Goal: Task Accomplishment & Management: Manage account settings

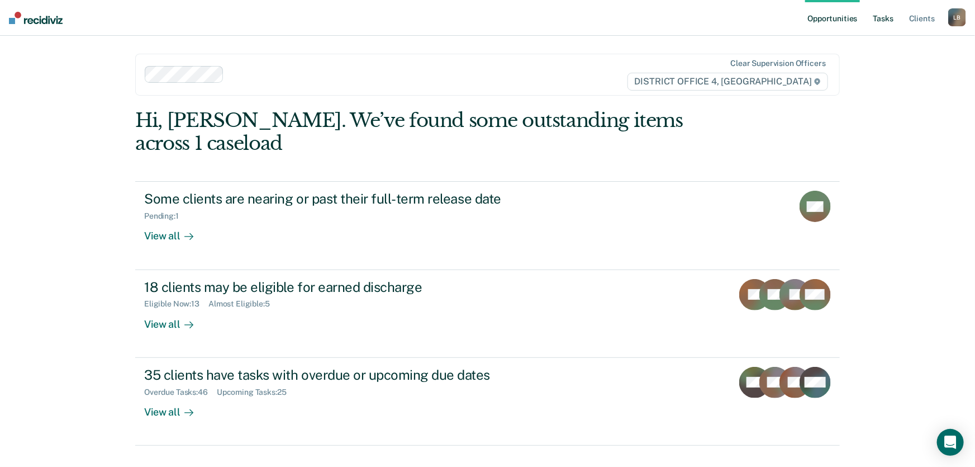
click at [886, 17] on link "Tasks" at bounding box center [883, 18] width 25 height 36
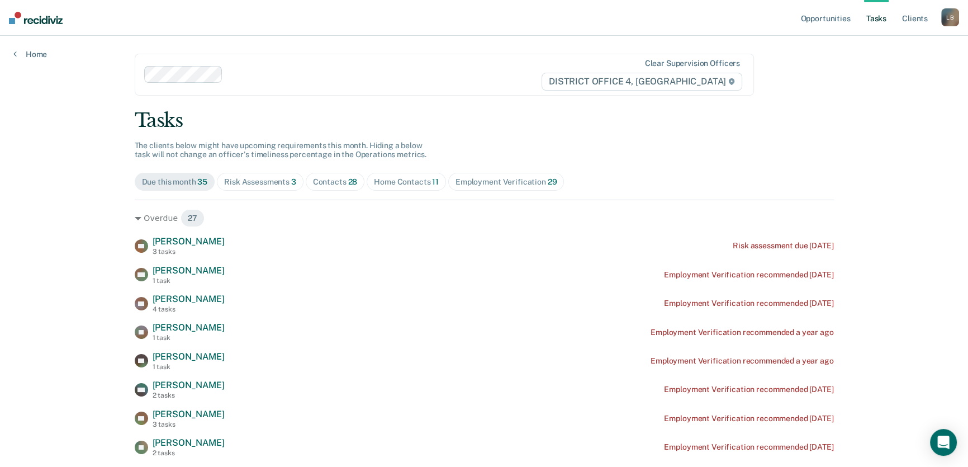
click at [402, 179] on div "Home Contacts 11" at bounding box center [406, 182] width 65 height 10
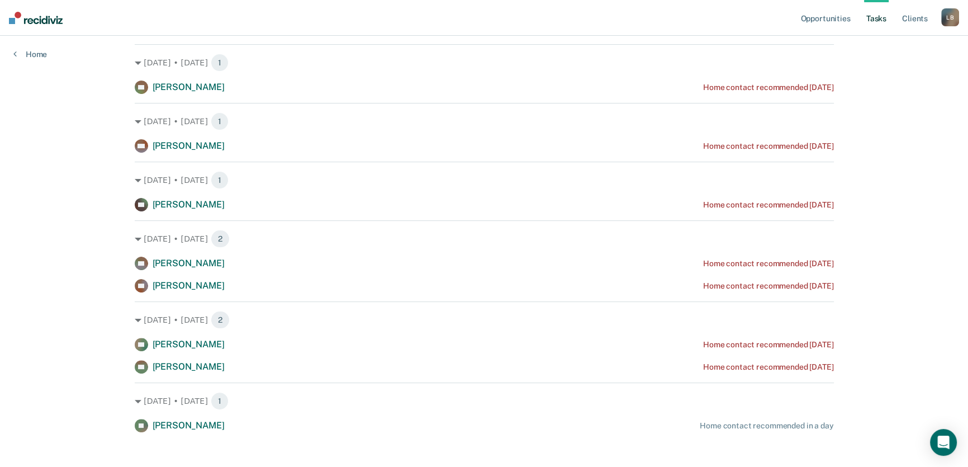
scroll to position [341, 0]
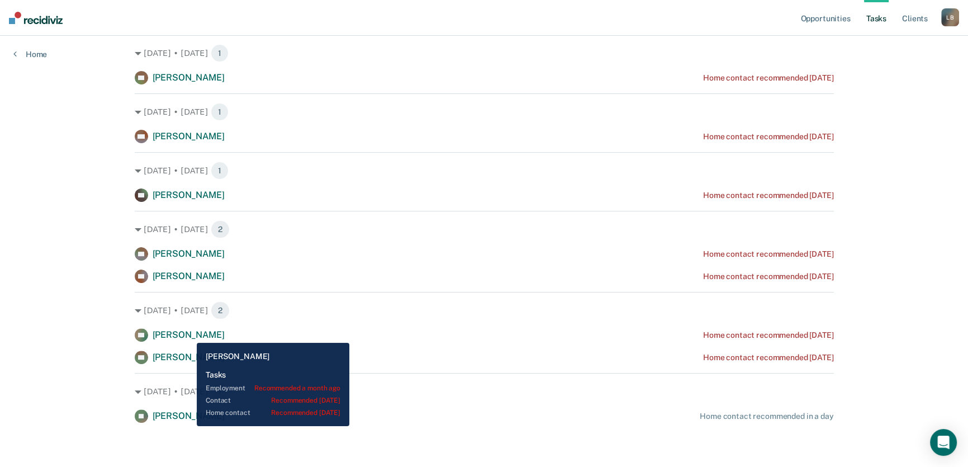
click at [188, 334] on span "[PERSON_NAME]" at bounding box center [189, 334] width 72 height 11
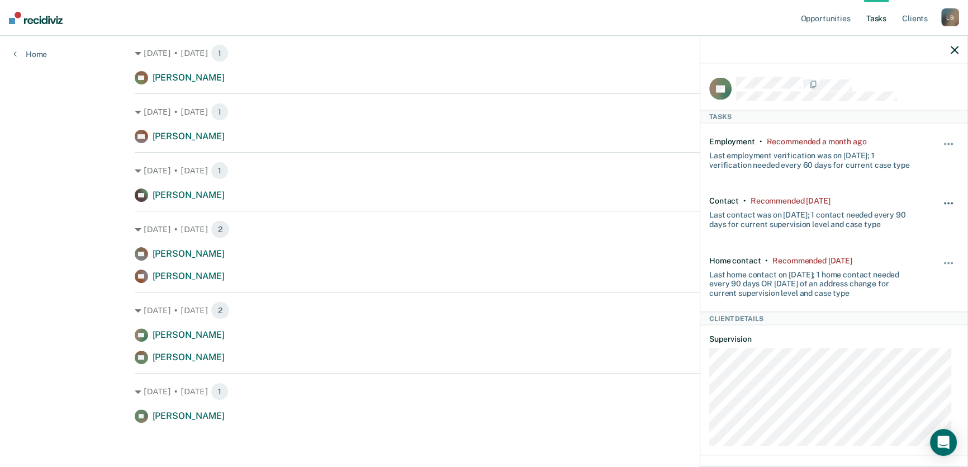
click at [939, 202] on button "button" at bounding box center [948, 209] width 19 height 18
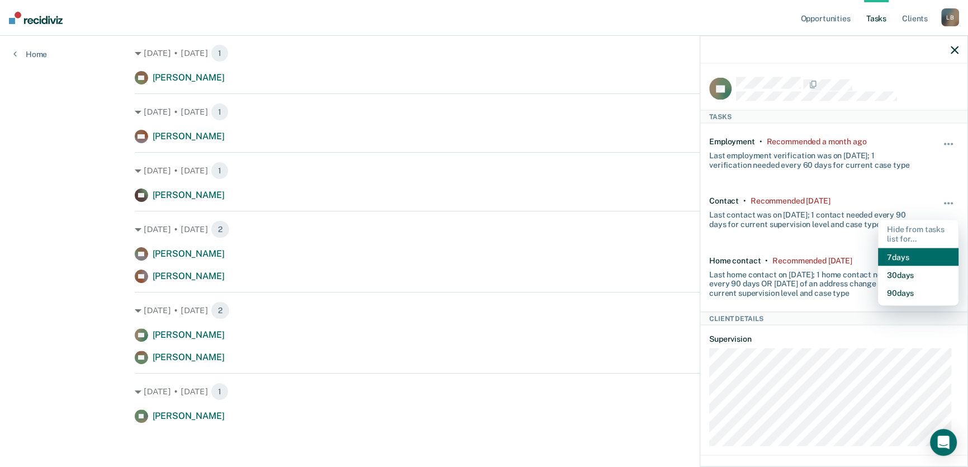
click at [900, 251] on button "7 days" at bounding box center [918, 257] width 80 height 18
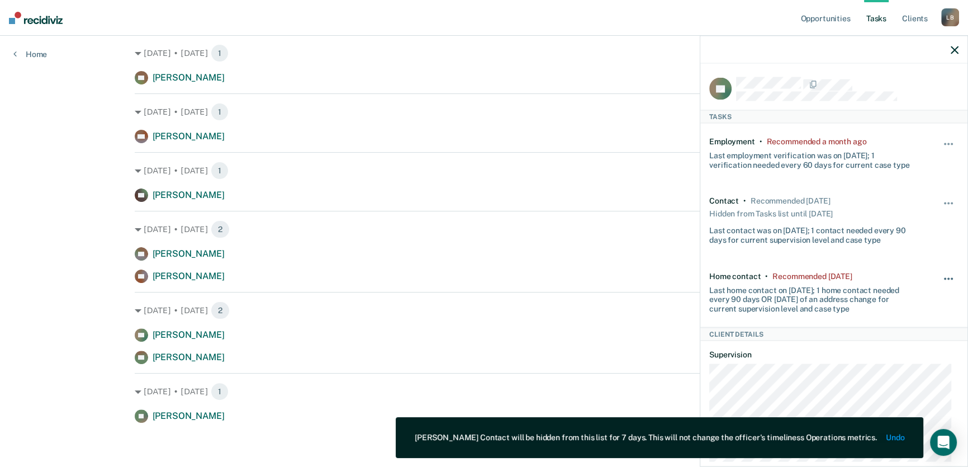
click at [947, 277] on span "button" at bounding box center [948, 278] width 2 height 2
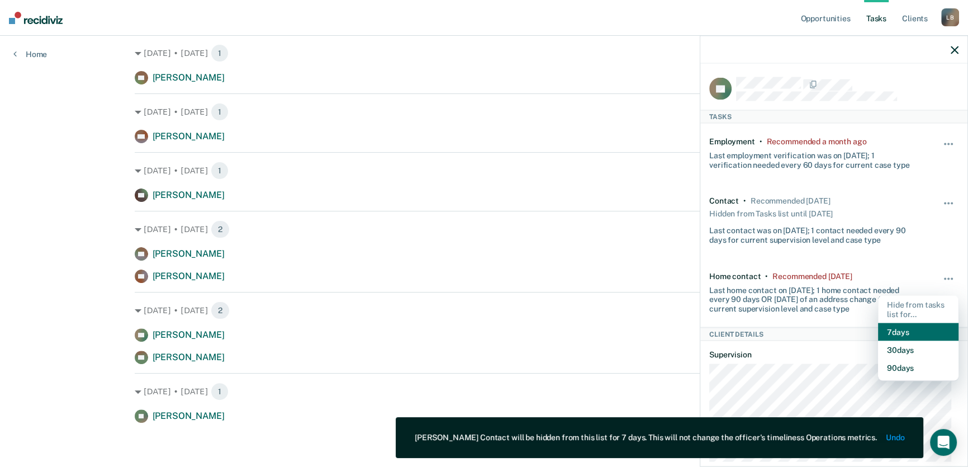
click at [900, 329] on button "7 days" at bounding box center [918, 332] width 80 height 18
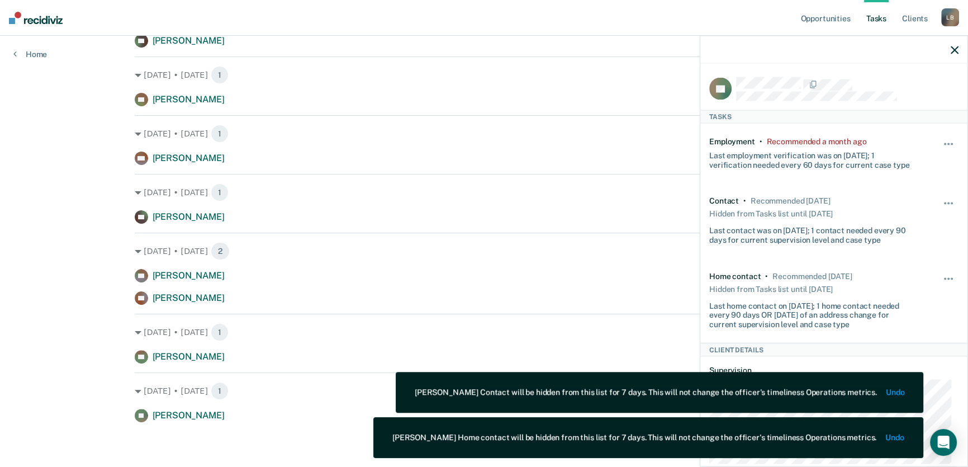
scroll to position [319, 0]
click at [953, 50] on icon "button" at bounding box center [955, 50] width 8 height 8
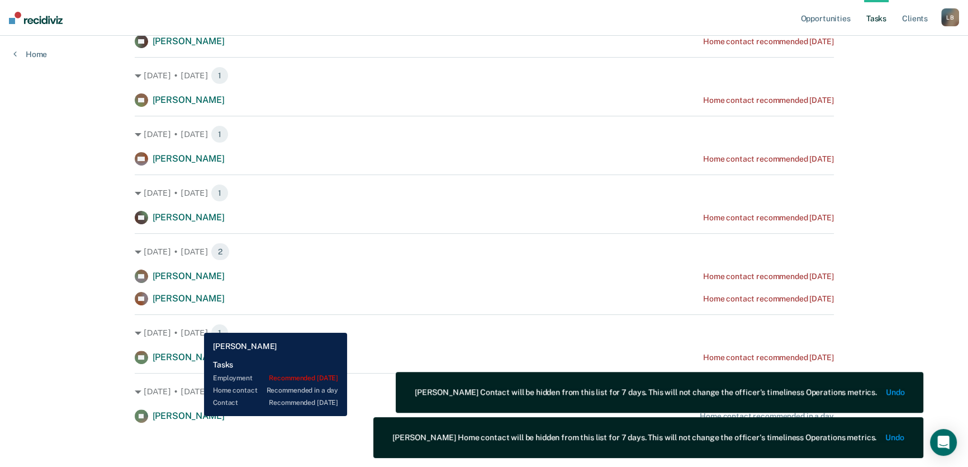
click at [196, 416] on span "[PERSON_NAME]" at bounding box center [189, 415] width 72 height 11
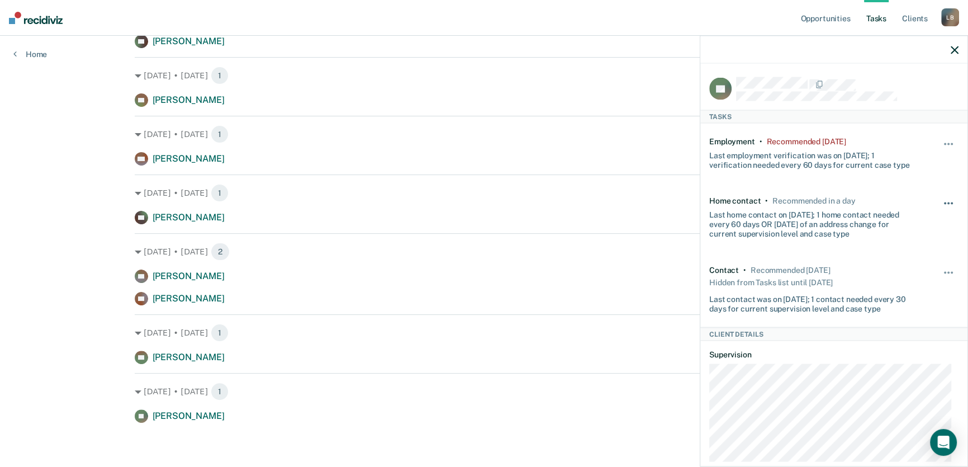
click at [942, 201] on button "button" at bounding box center [948, 209] width 19 height 18
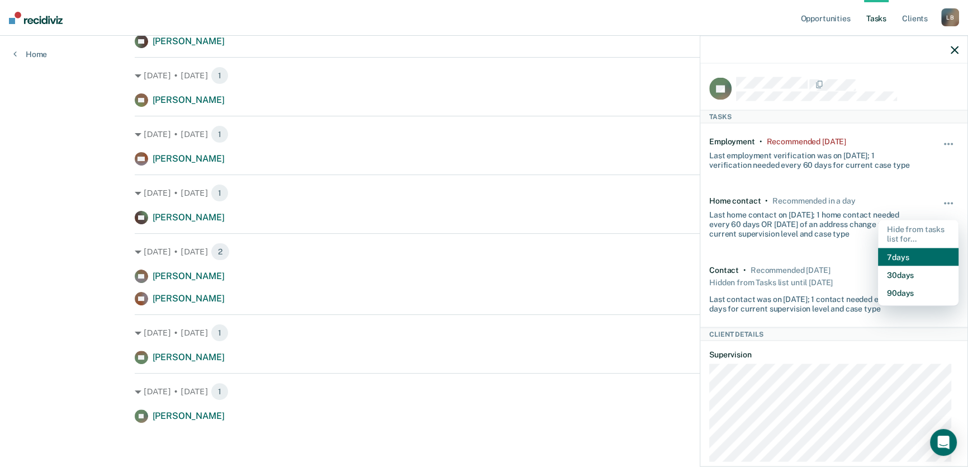
click at [900, 255] on button "7 days" at bounding box center [918, 257] width 80 height 18
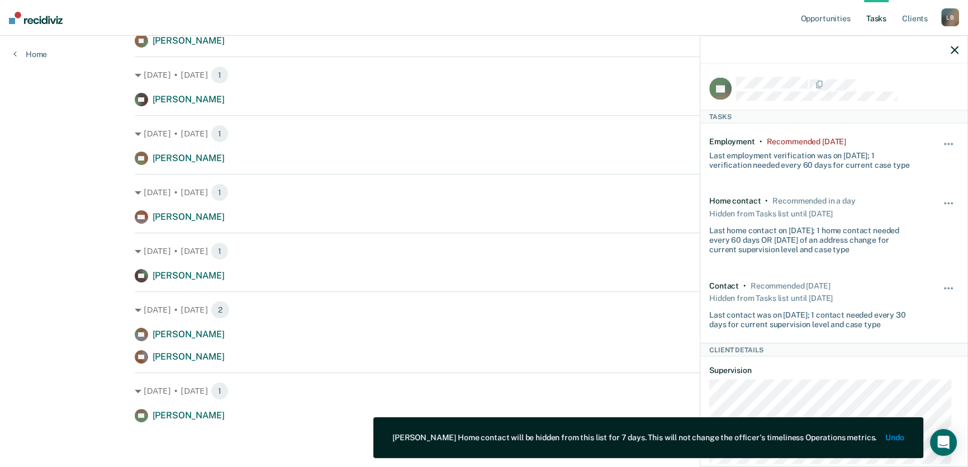
scroll to position [260, 0]
click at [951, 287] on span "button" at bounding box center [952, 288] width 2 height 2
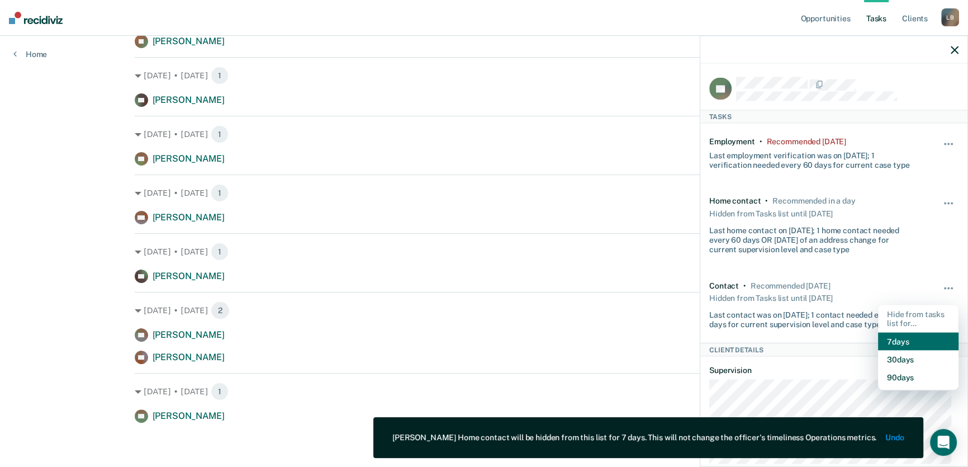
click at [907, 338] on button "7 days" at bounding box center [918, 342] width 80 height 18
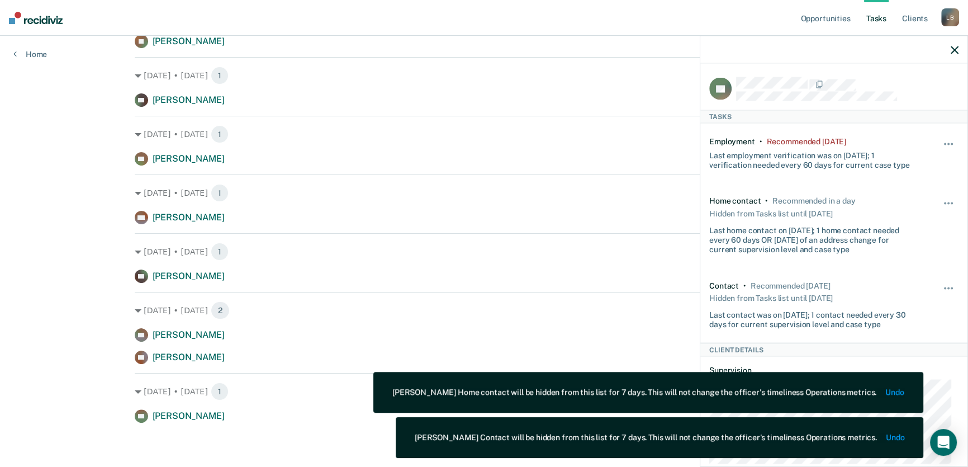
click at [957, 50] on icon "button" at bounding box center [955, 50] width 8 height 8
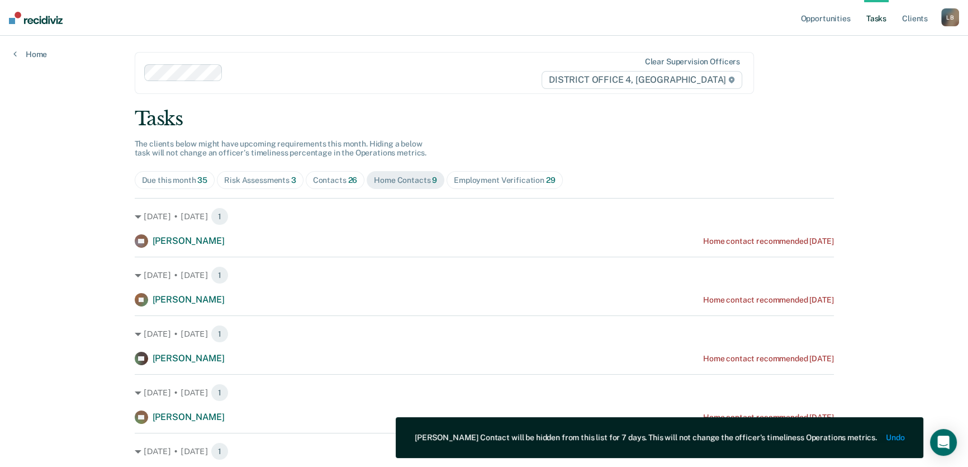
scroll to position [0, 0]
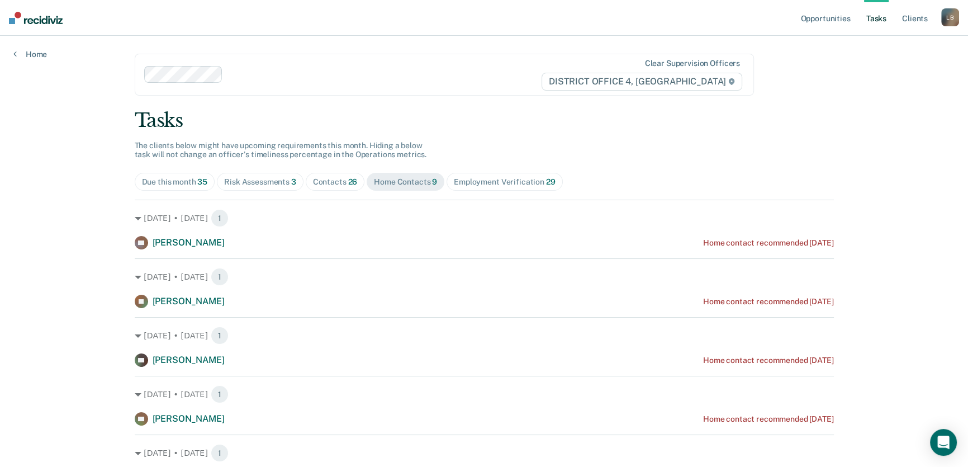
click at [330, 181] on div "Contacts 26" at bounding box center [335, 182] width 45 height 10
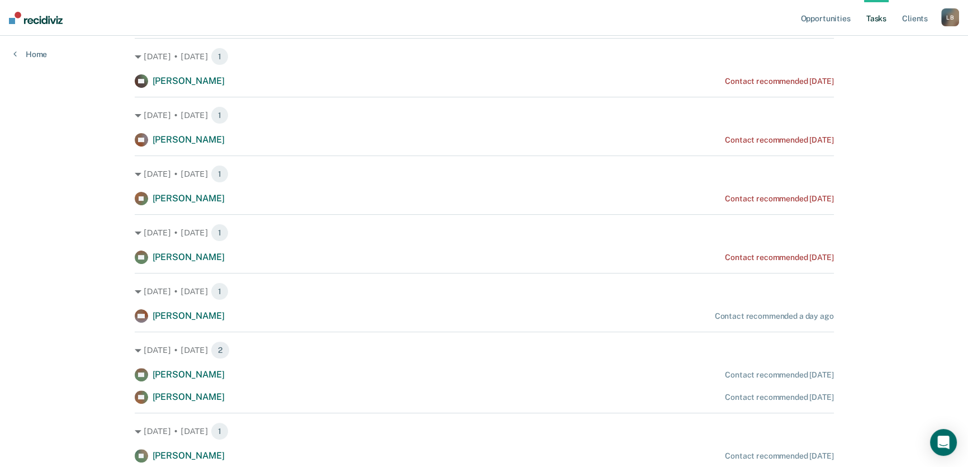
scroll to position [355, 0]
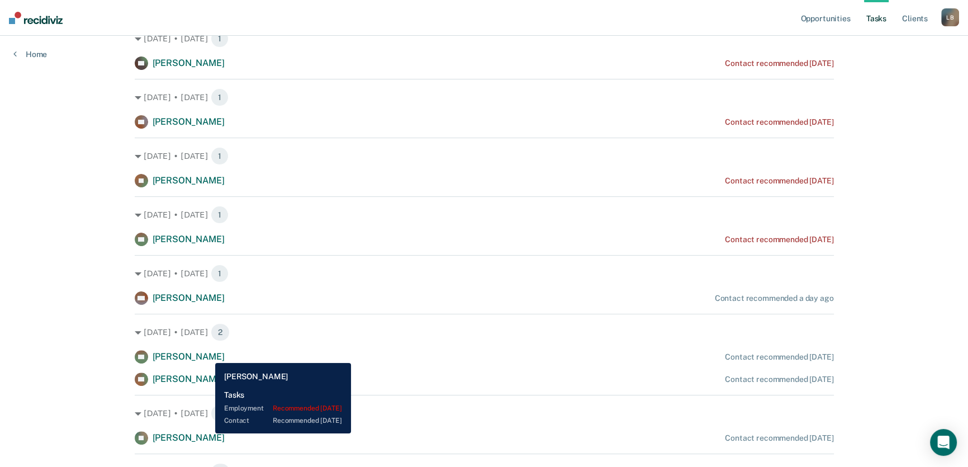
click at [207, 355] on span "[PERSON_NAME]" at bounding box center [189, 356] width 72 height 11
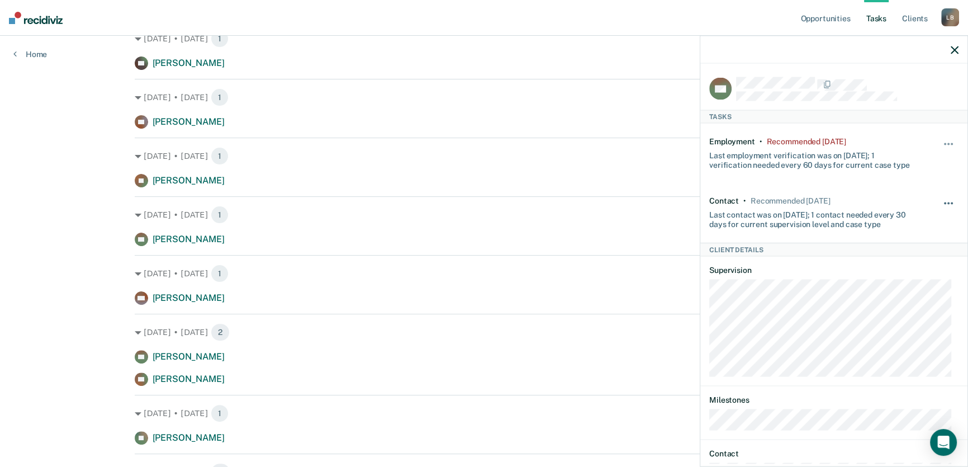
click at [942, 202] on button "button" at bounding box center [948, 209] width 19 height 18
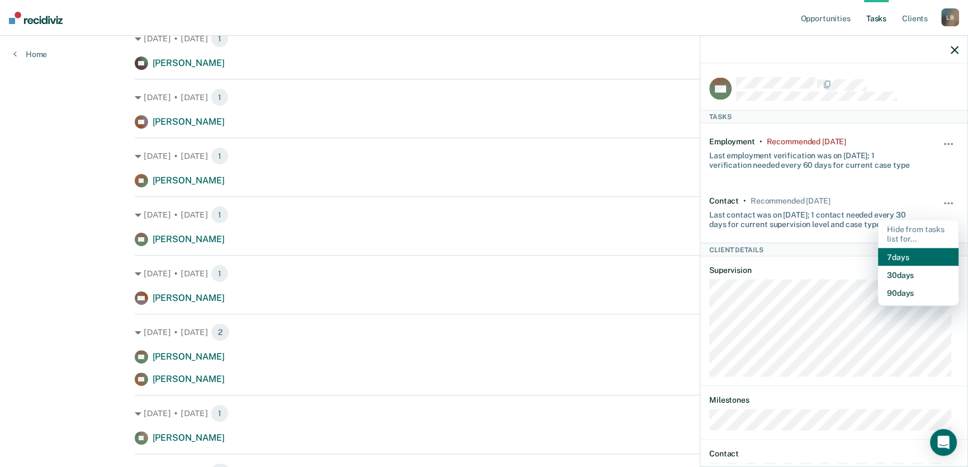
click at [907, 253] on button "7 days" at bounding box center [918, 257] width 80 height 18
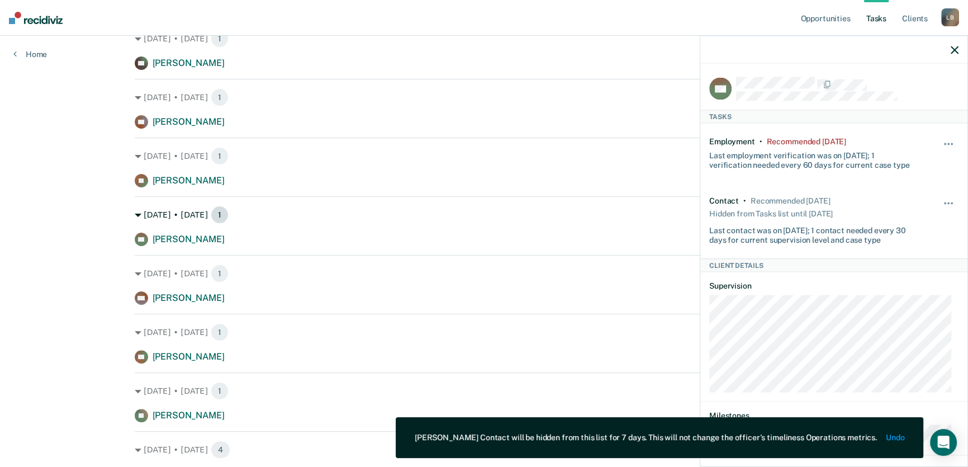
click at [674, 216] on div "[DATE] • [DATE] 1" at bounding box center [484, 215] width 699 height 18
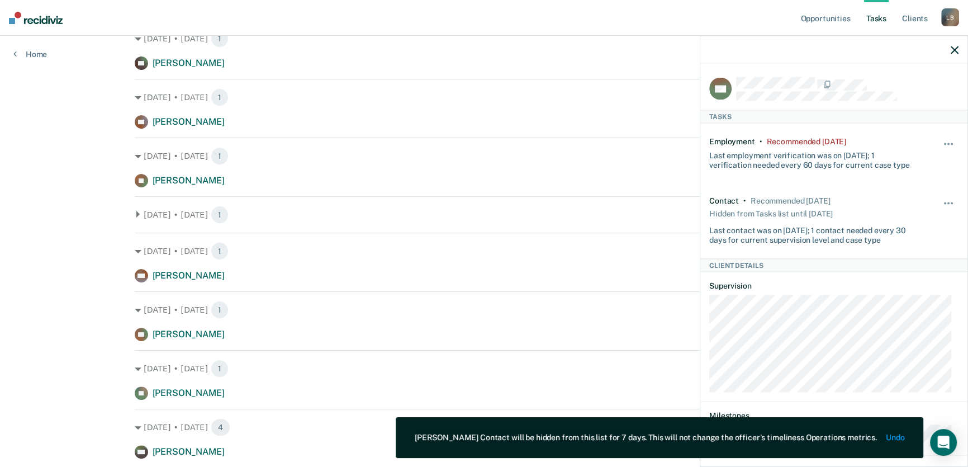
click at [959, 48] on div at bounding box center [833, 50] width 267 height 28
click at [957, 48] on icon "button" at bounding box center [955, 50] width 8 height 8
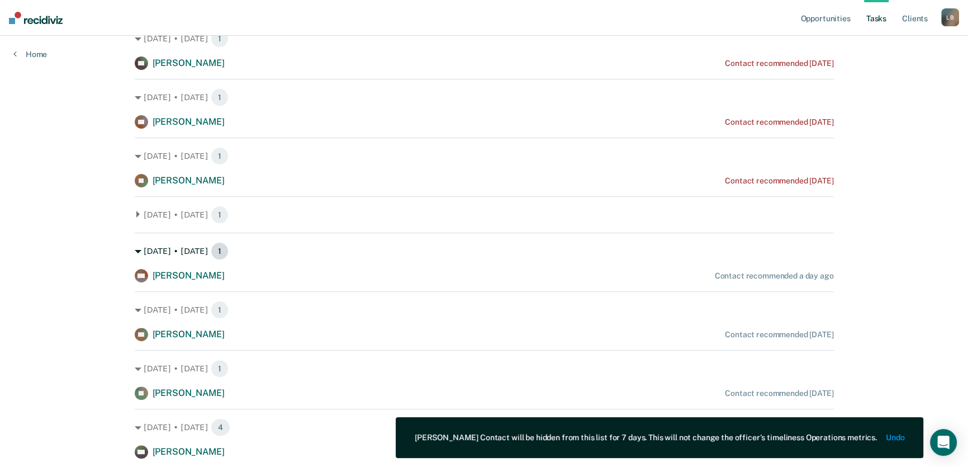
click at [135, 250] on icon at bounding box center [138, 251] width 7 height 3
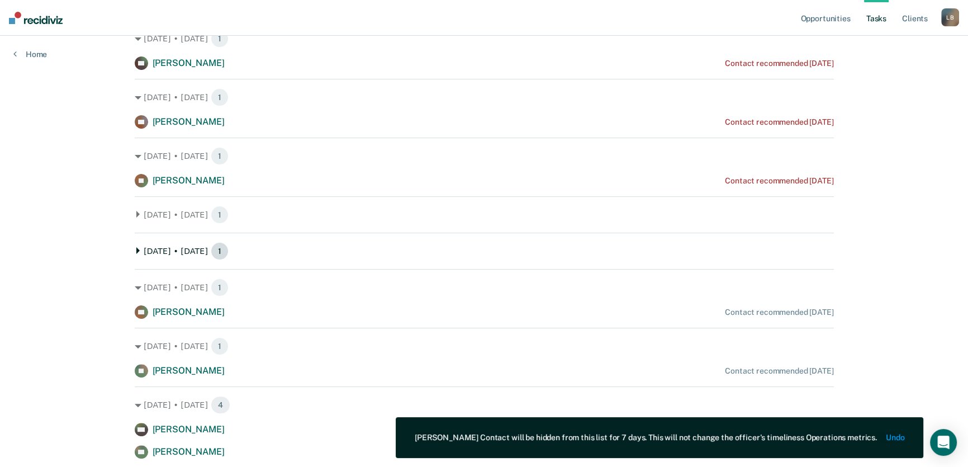
click at [135, 249] on icon at bounding box center [138, 250] width 7 height 7
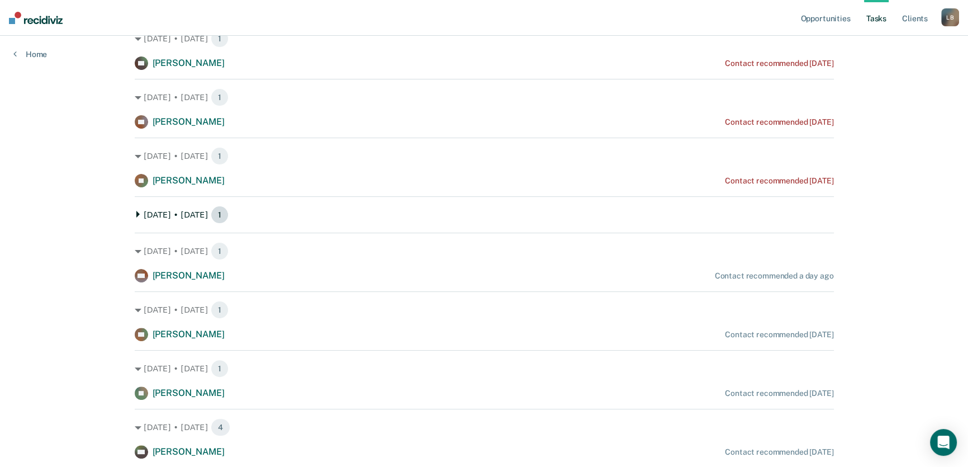
click at [135, 211] on icon at bounding box center [138, 214] width 7 height 7
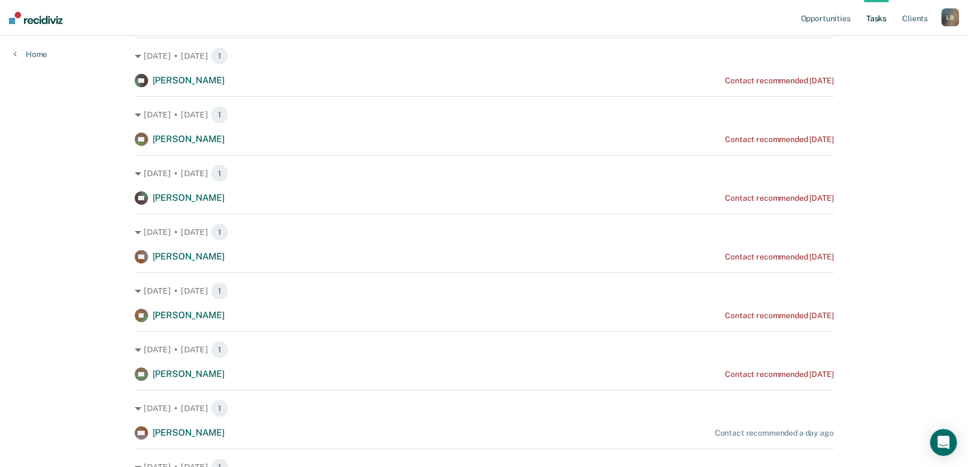
scroll to position [203, 0]
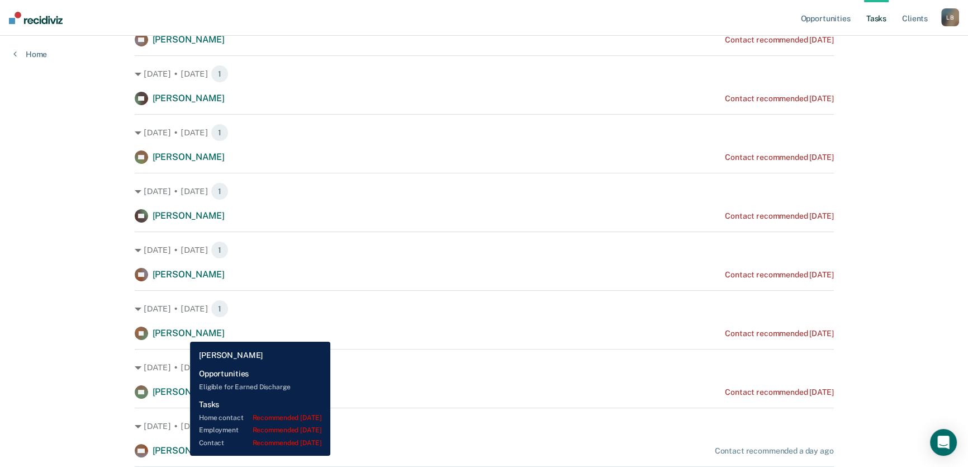
click at [182, 333] on span "[PERSON_NAME]" at bounding box center [189, 332] width 72 height 11
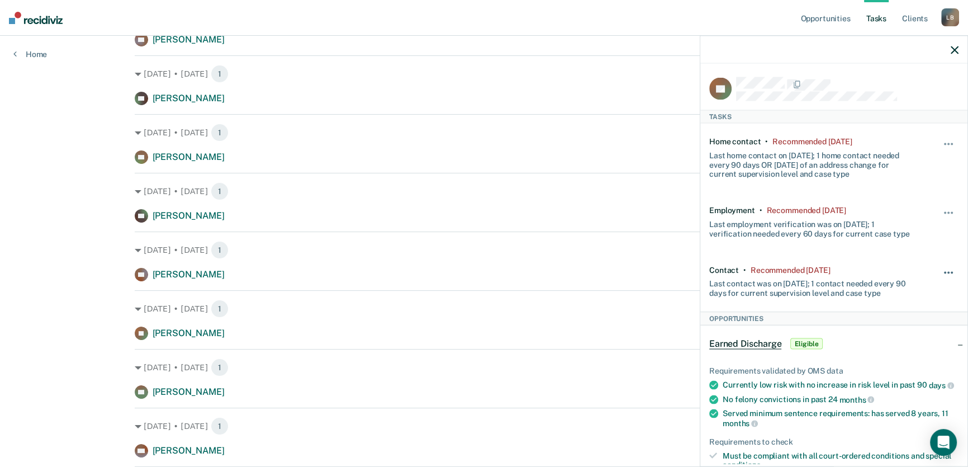
click at [947, 271] on span "button" at bounding box center [948, 272] width 2 height 2
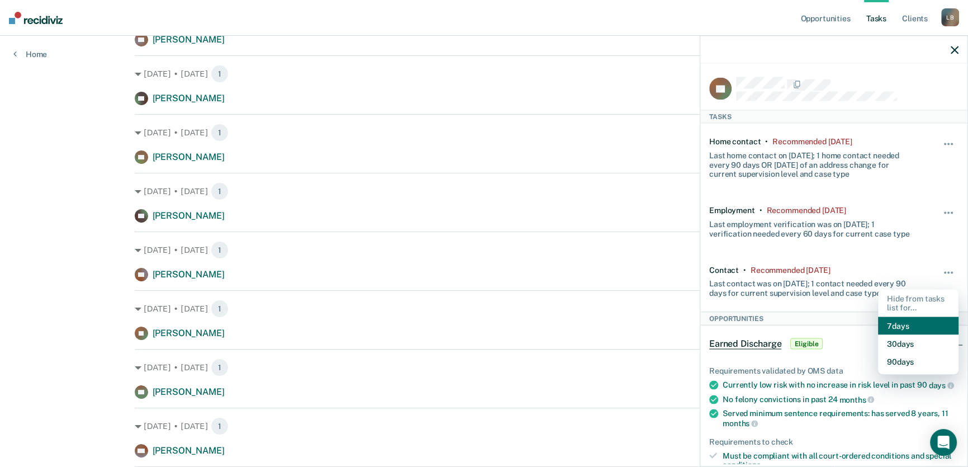
click at [906, 319] on button "7 days" at bounding box center [918, 326] width 80 height 18
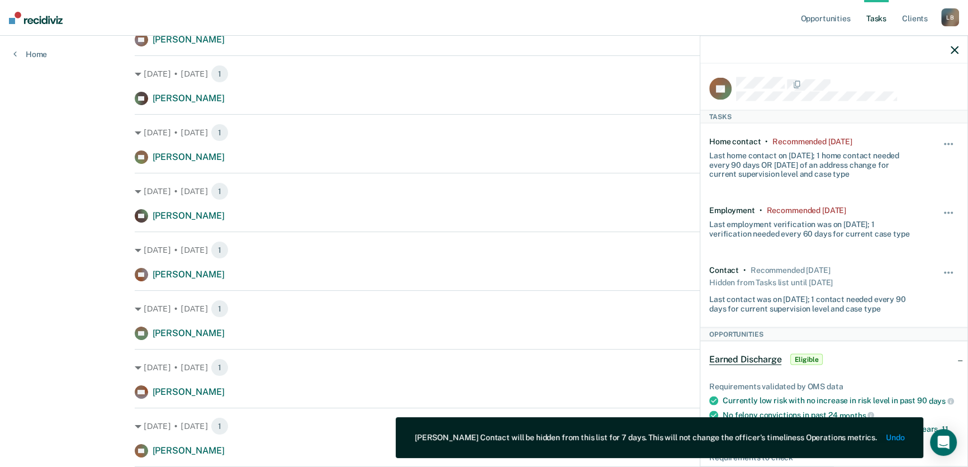
click at [954, 46] on icon "button" at bounding box center [955, 50] width 8 height 8
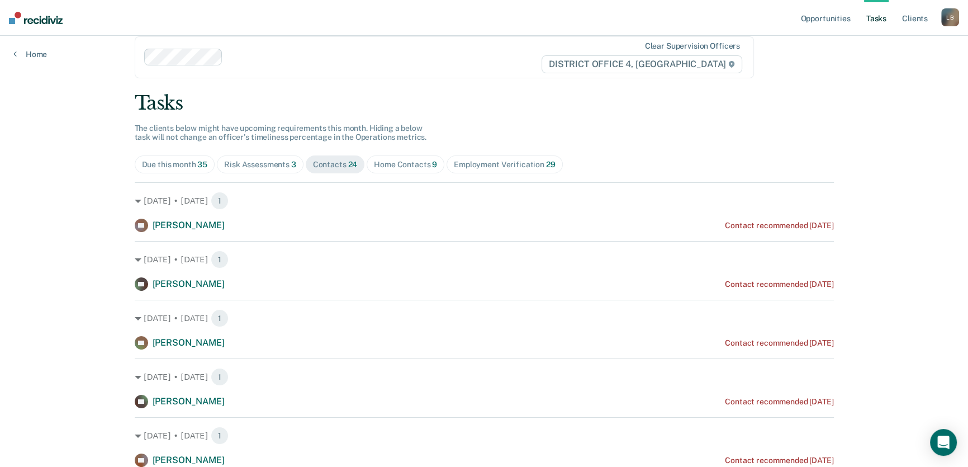
scroll to position [0, 0]
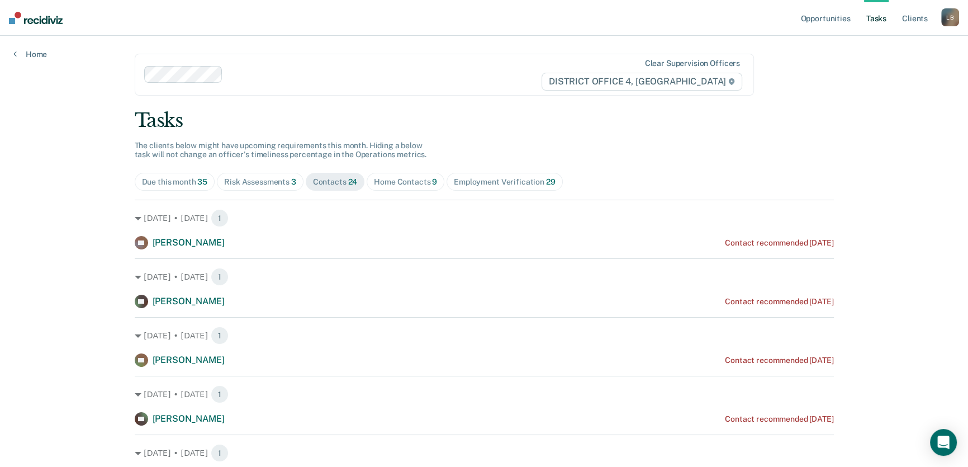
click at [266, 178] on div "Risk Assessments 3" at bounding box center [260, 182] width 72 height 10
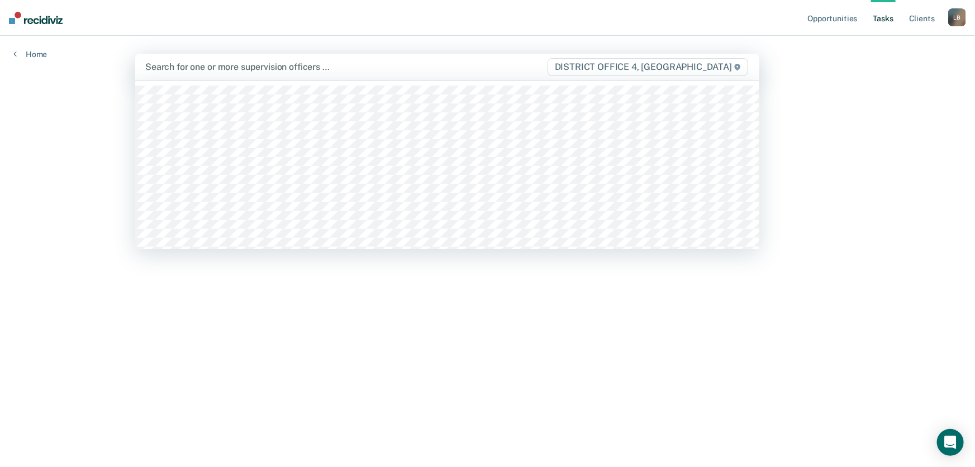
click at [213, 70] on div at bounding box center [345, 66] width 401 height 13
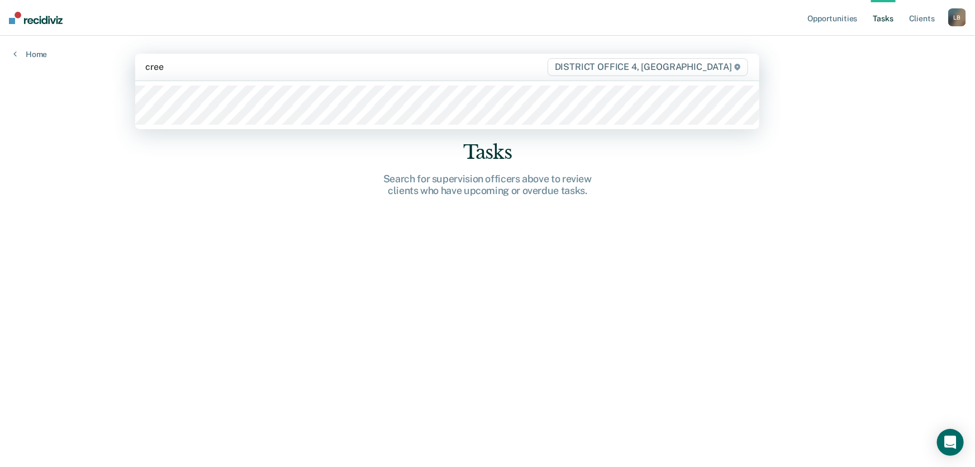
type input "[PERSON_NAME]"
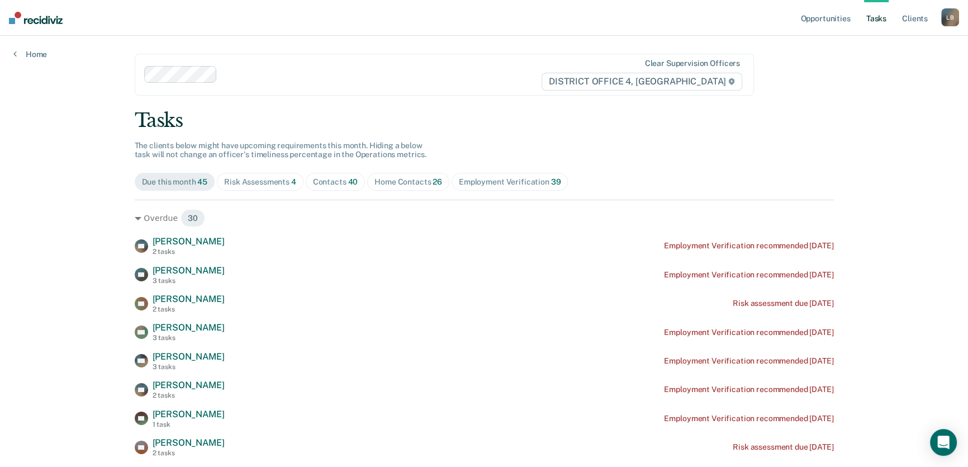
click at [387, 181] on div "Home Contacts 26" at bounding box center [408, 182] width 68 height 10
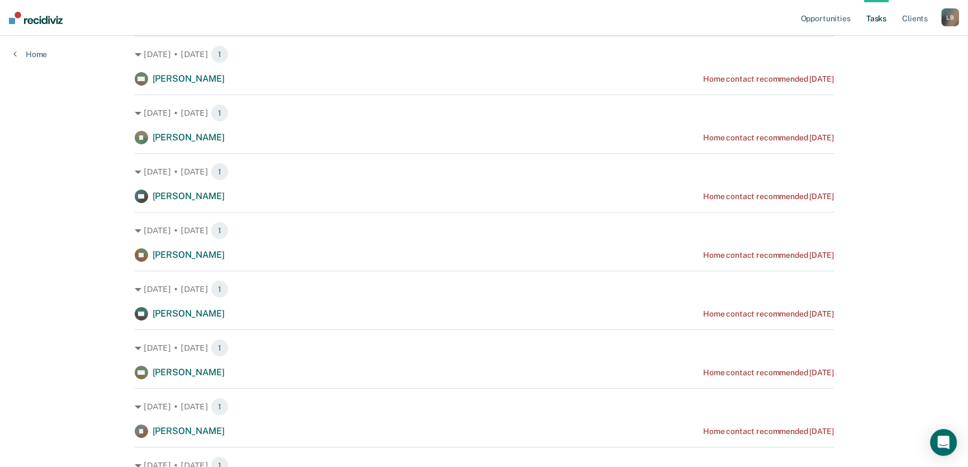
scroll to position [203, 0]
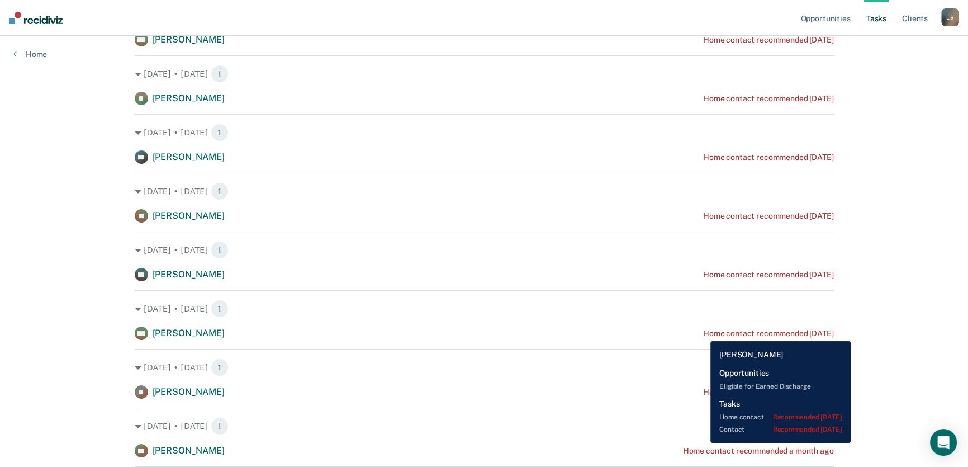
click at [703, 332] on div "Home contact recommended [DATE]" at bounding box center [768, 334] width 131 height 10
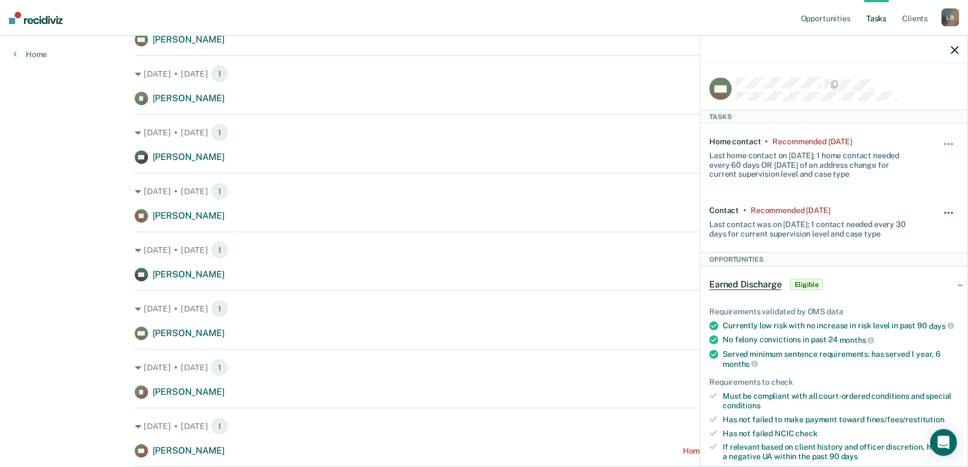
click at [942, 210] on button "button" at bounding box center [948, 219] width 19 height 18
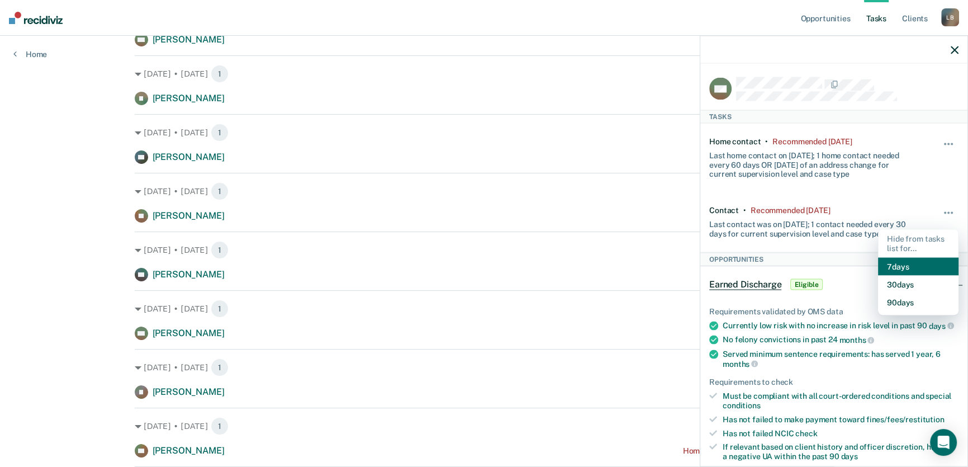
click at [901, 262] on button "7 days" at bounding box center [918, 266] width 80 height 18
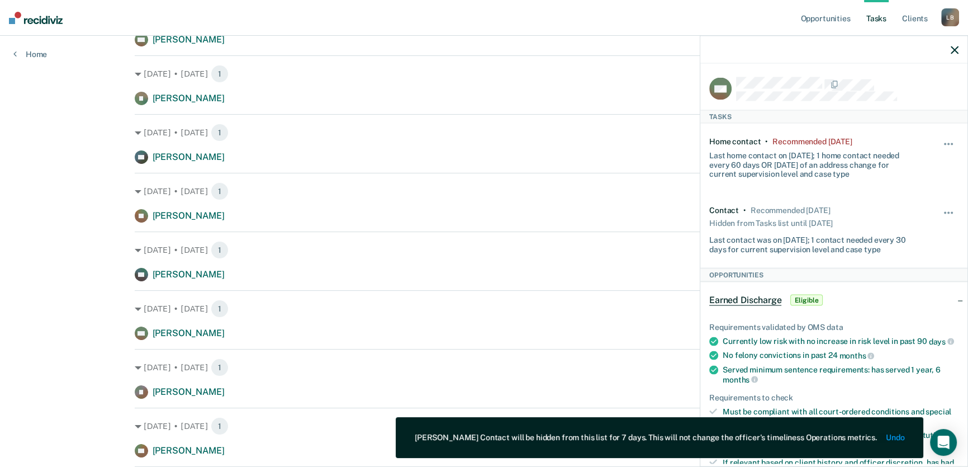
click at [955, 48] on icon "button" at bounding box center [955, 50] width 8 height 8
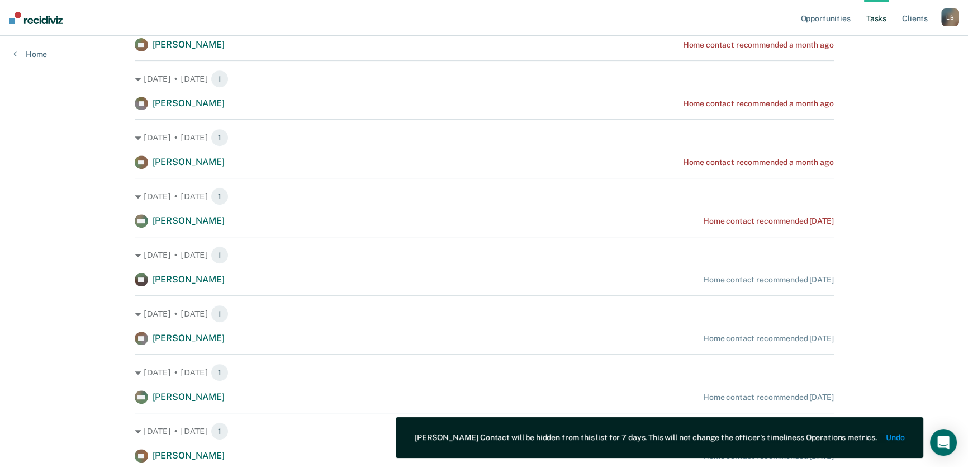
scroll to position [609, 0]
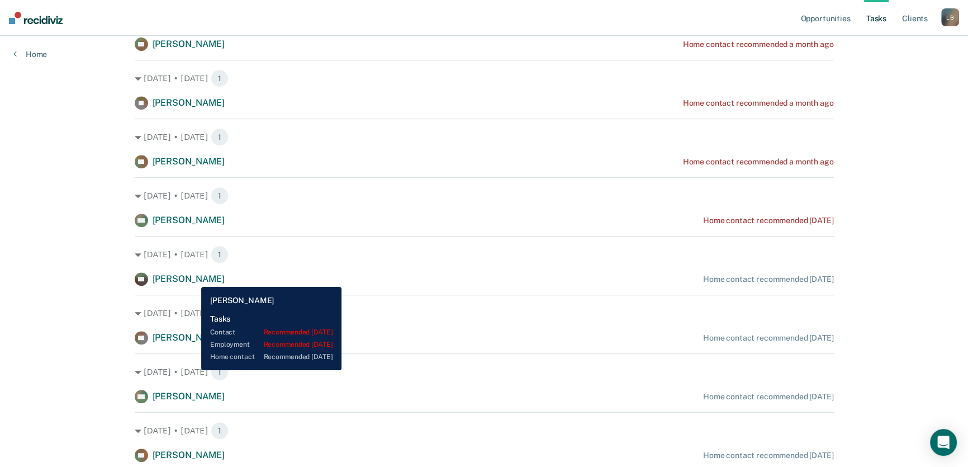
click at [193, 278] on span "[PERSON_NAME]" at bounding box center [189, 278] width 72 height 11
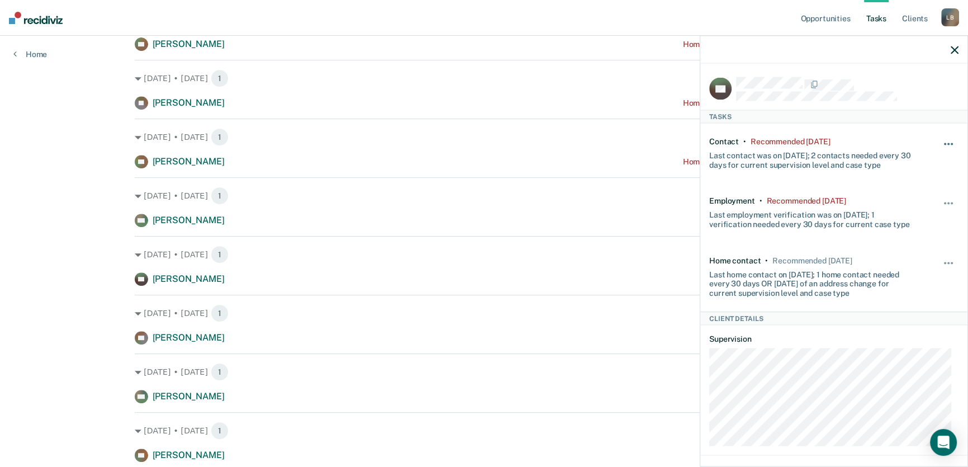
click at [951, 143] on span "button" at bounding box center [952, 144] width 2 height 2
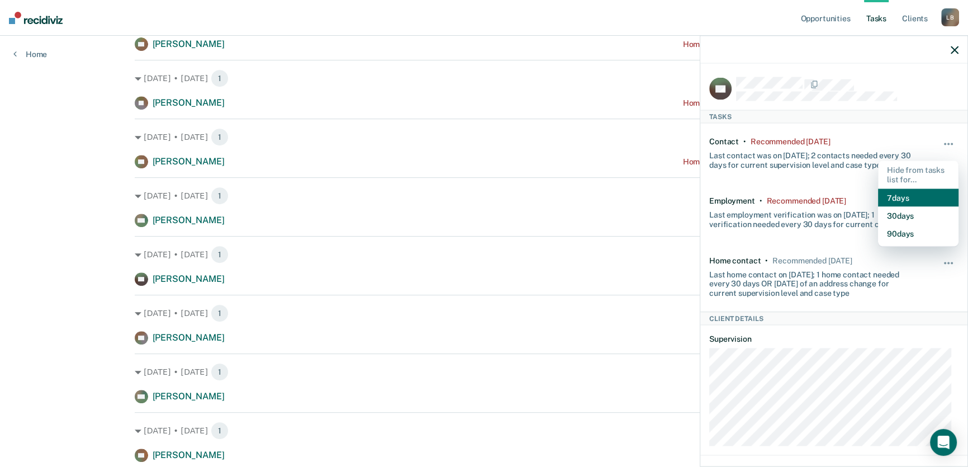
click at [897, 193] on button "7 days" at bounding box center [918, 197] width 80 height 18
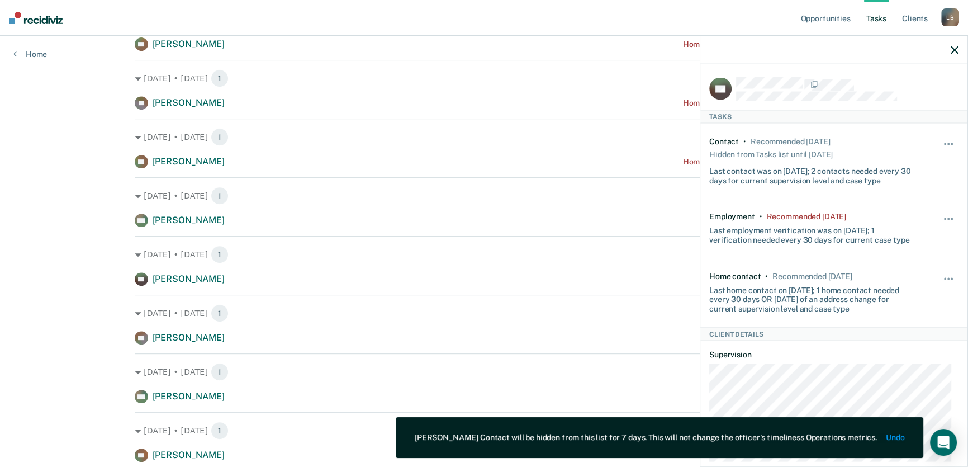
click at [952, 50] on icon "button" at bounding box center [955, 50] width 8 height 8
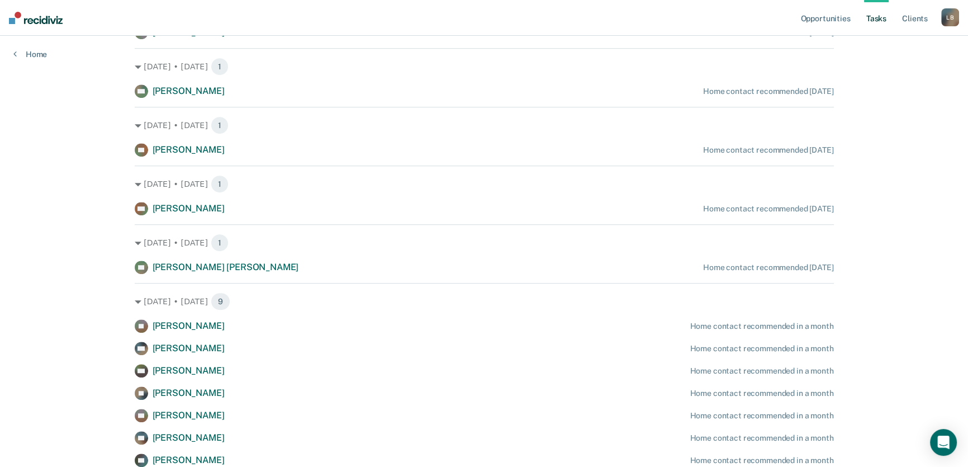
scroll to position [965, 0]
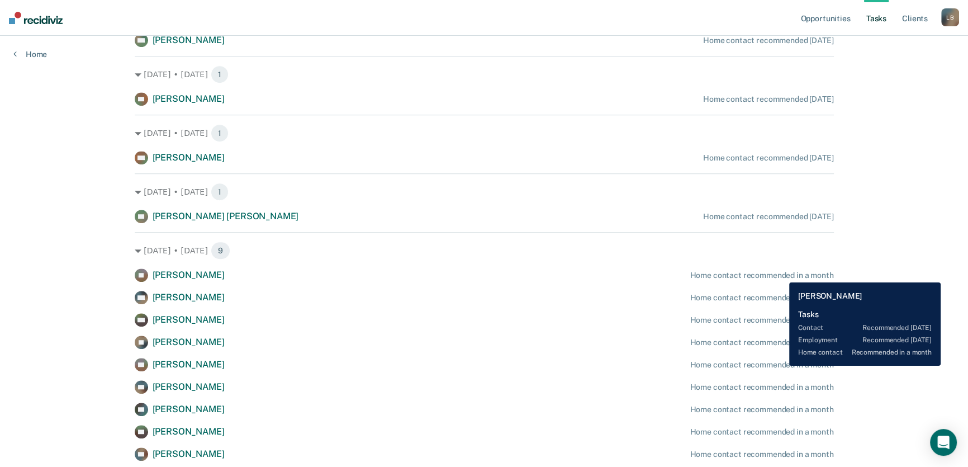
click at [781, 274] on div "Home contact recommended in a month" at bounding box center [762, 275] width 144 height 10
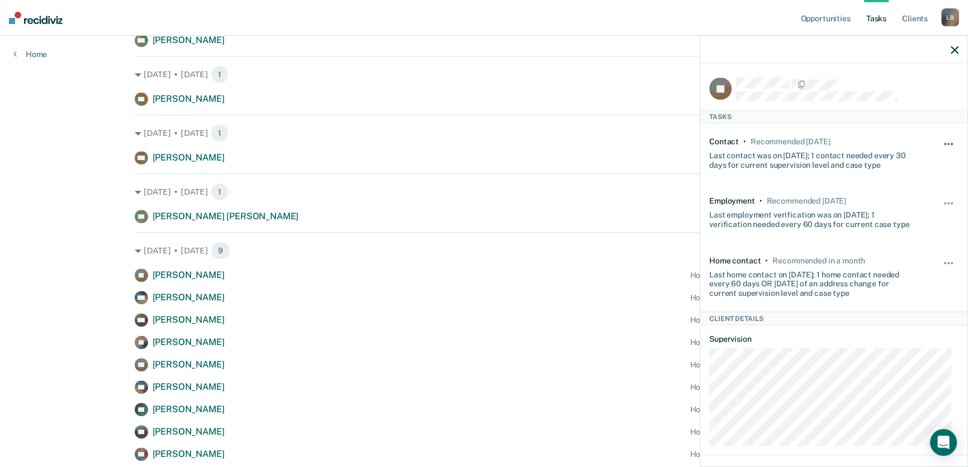
click at [943, 140] on button "button" at bounding box center [948, 149] width 19 height 18
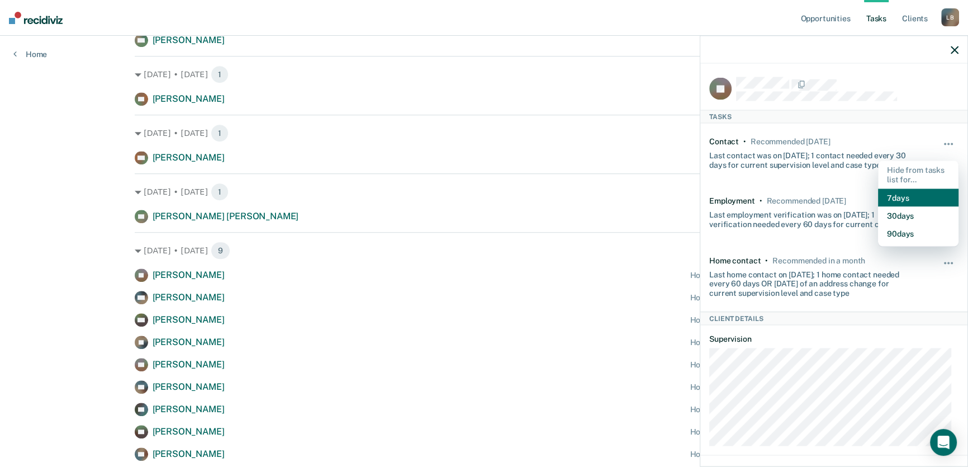
click at [899, 196] on button "7 days" at bounding box center [918, 197] width 80 height 18
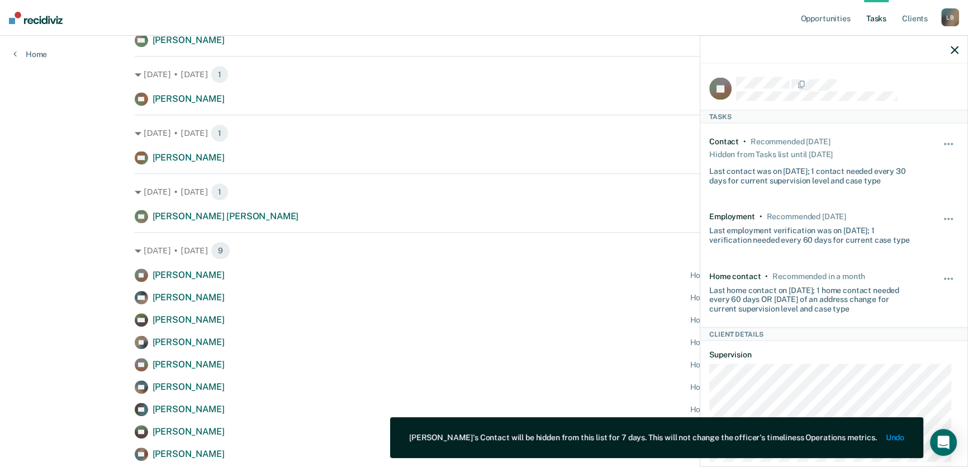
click at [955, 49] on icon "button" at bounding box center [955, 50] width 8 height 8
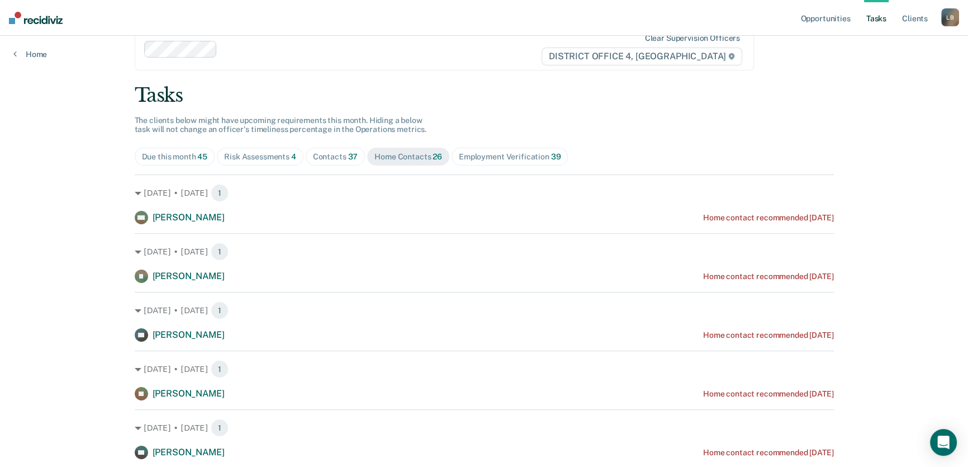
scroll to position [0, 0]
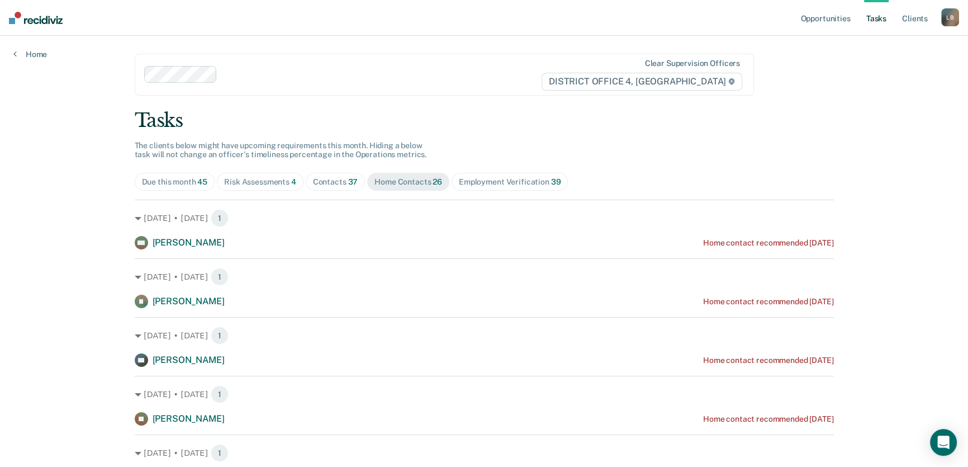
click at [265, 181] on div "Risk Assessments 4" at bounding box center [260, 182] width 72 height 10
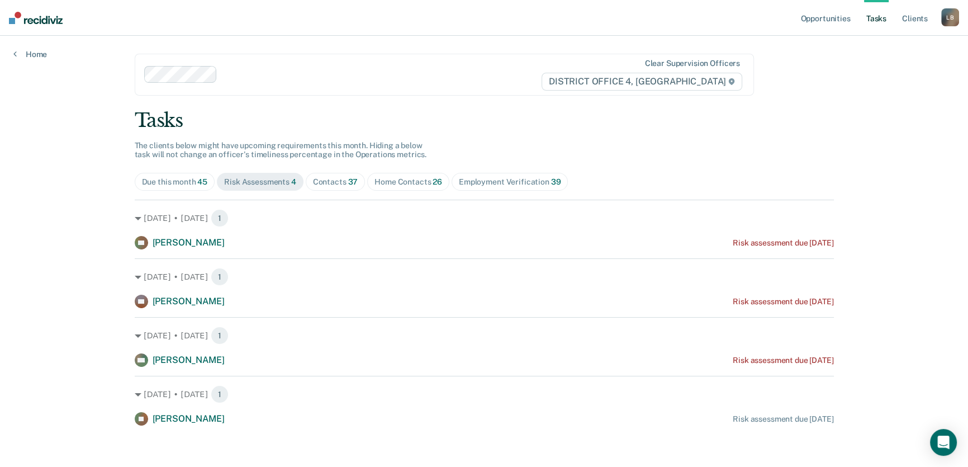
click at [325, 179] on div "Contacts 37" at bounding box center [335, 182] width 45 height 10
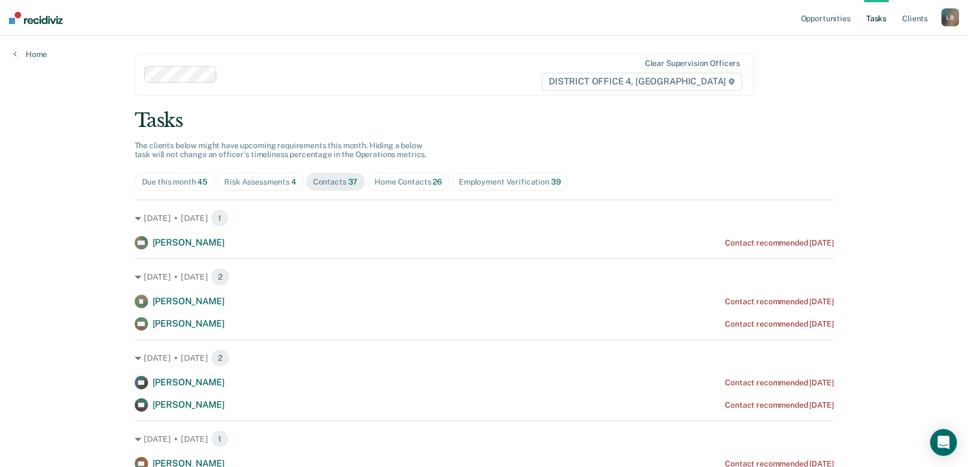
click at [397, 181] on div "Home Contacts 26" at bounding box center [408, 182] width 68 height 10
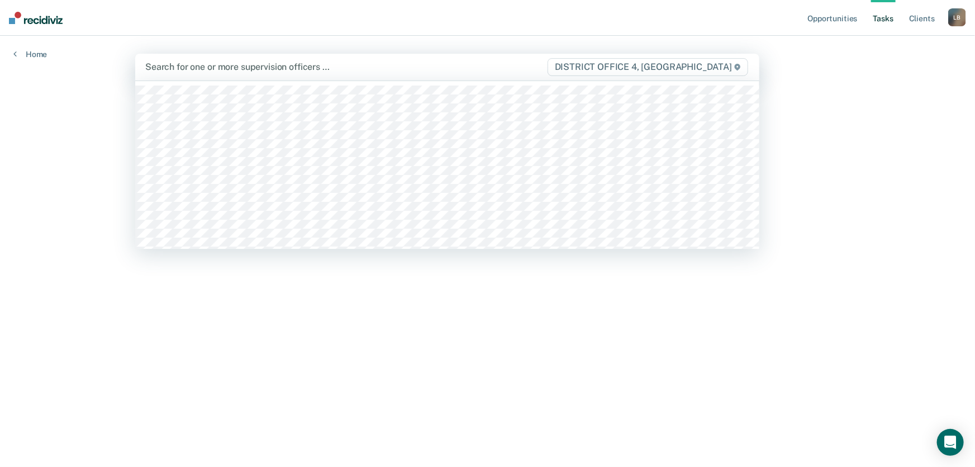
click at [254, 67] on div at bounding box center [345, 66] width 401 height 13
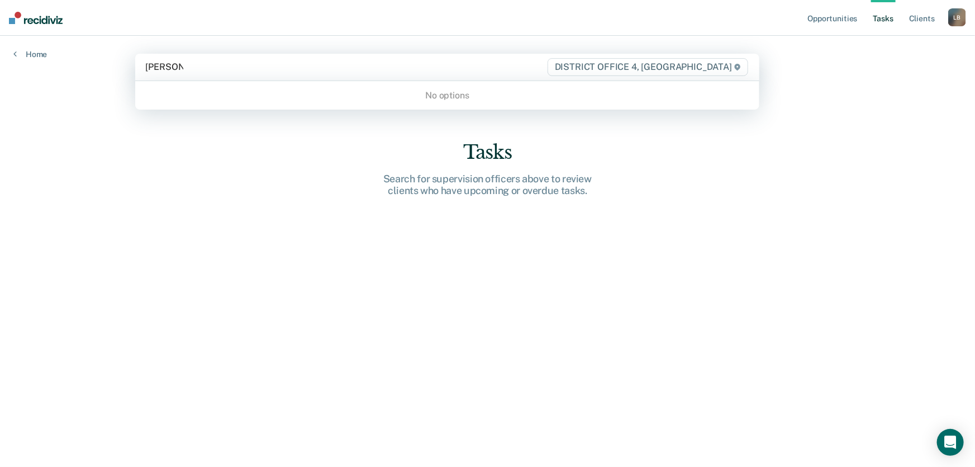
type input "[PERSON_NAME]"
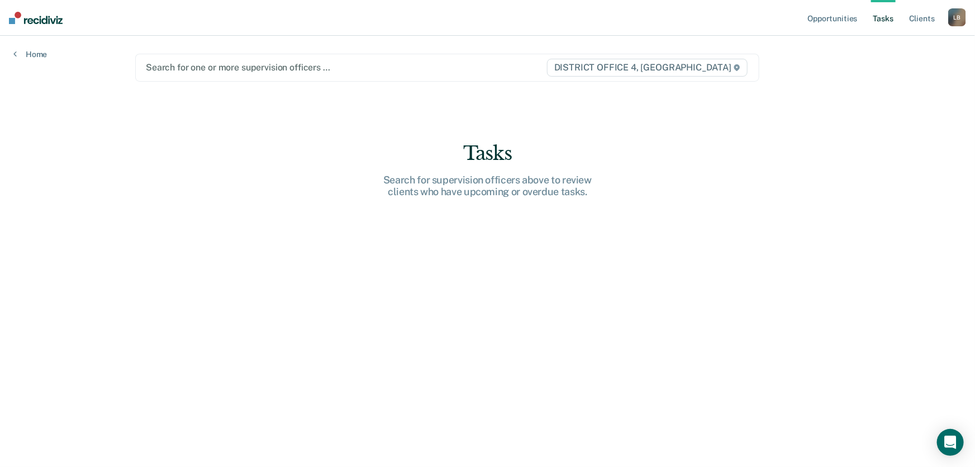
click at [182, 66] on div at bounding box center [346, 67] width 400 height 13
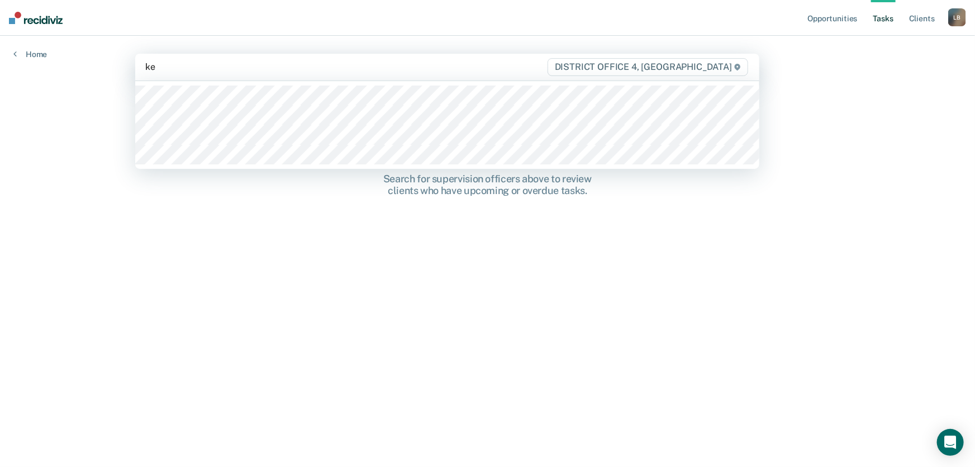
type input "kel"
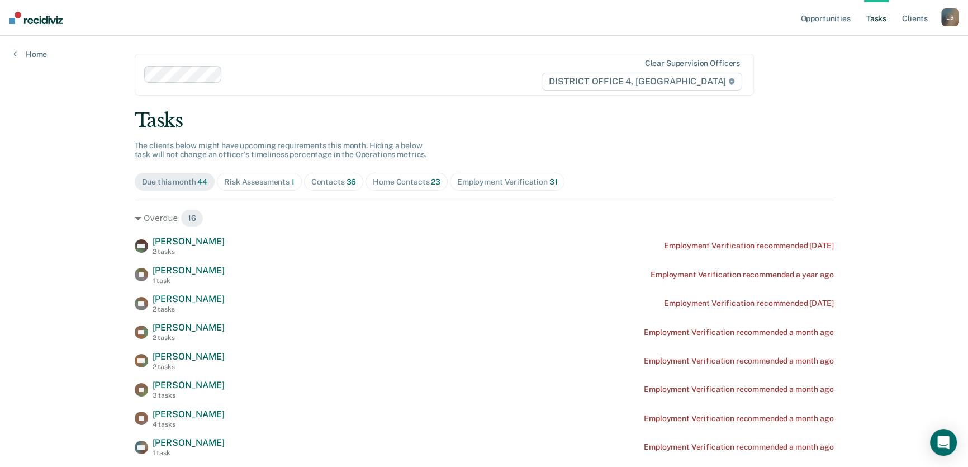
click at [391, 181] on div "Home Contacts 23" at bounding box center [407, 182] width 68 height 10
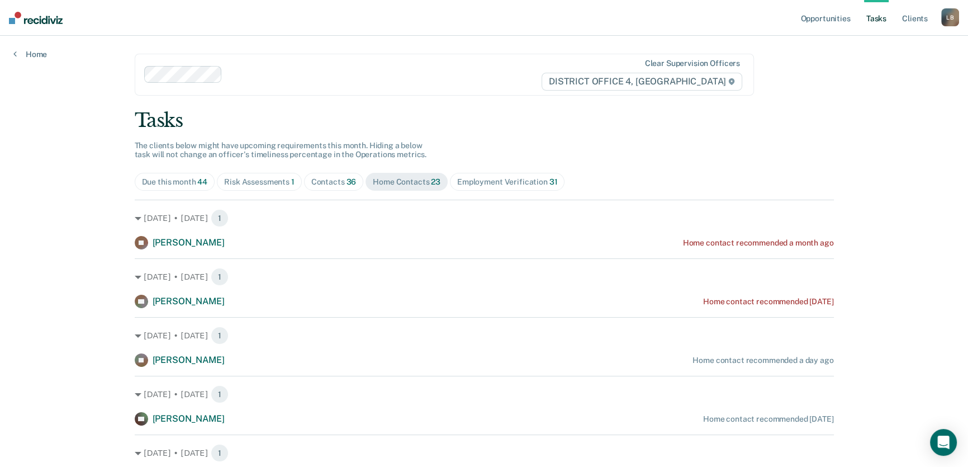
click at [325, 179] on div "Contacts 36" at bounding box center [333, 182] width 45 height 10
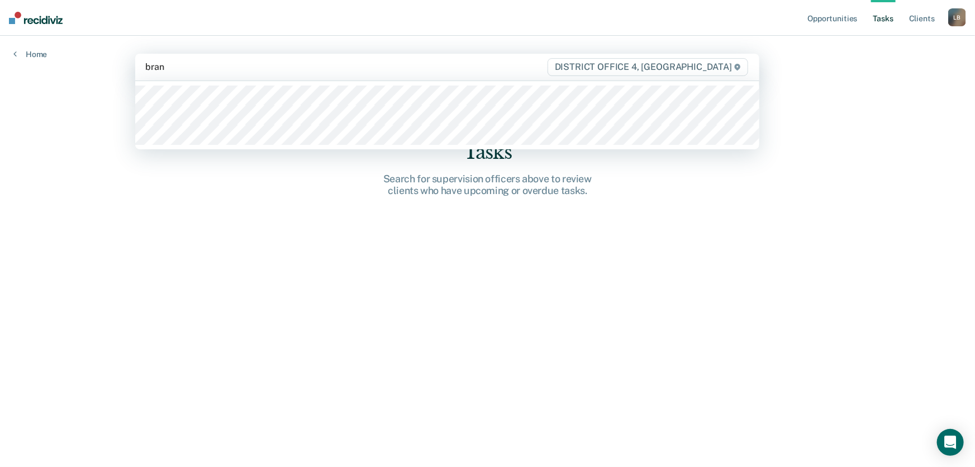
type input "brans"
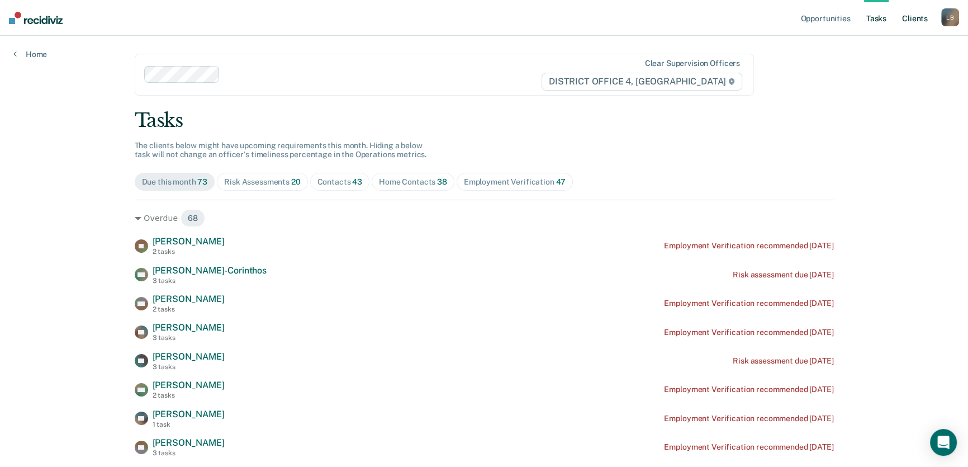
click at [915, 18] on link "Client s" at bounding box center [915, 18] width 30 height 36
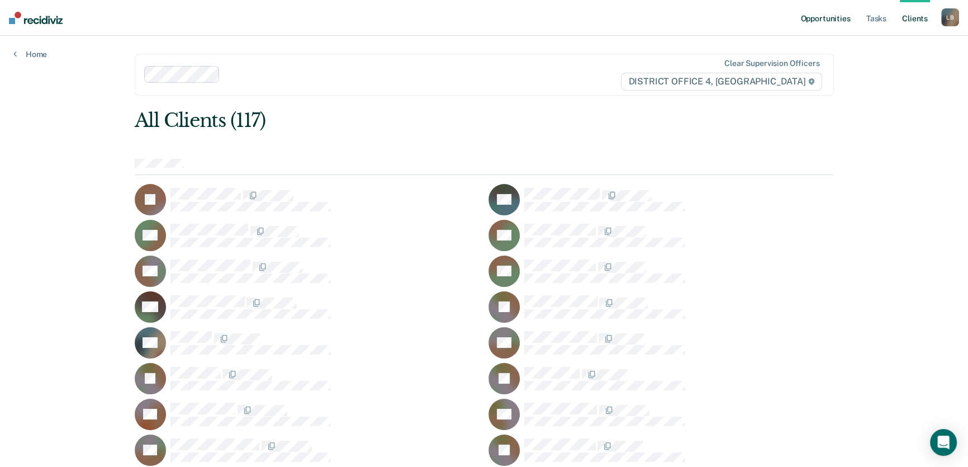
click at [816, 20] on link "Opportunities" at bounding box center [825, 18] width 54 height 36
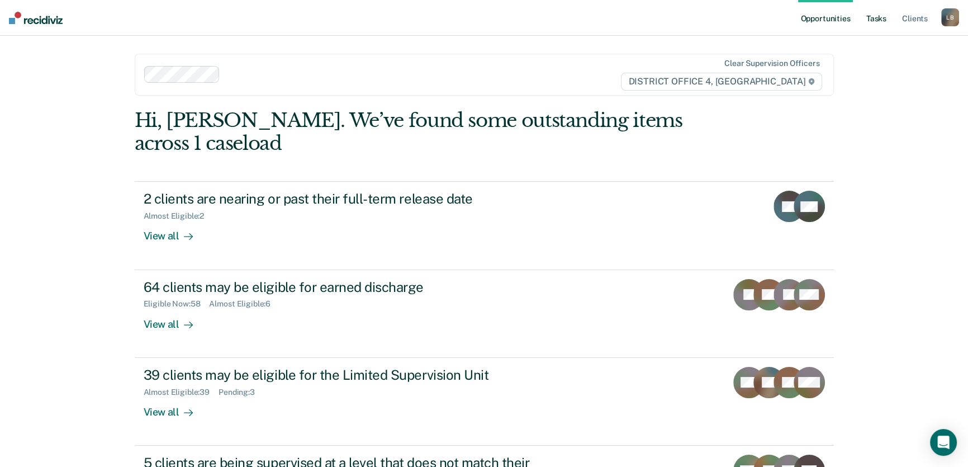
click at [879, 15] on link "Tasks" at bounding box center [876, 18] width 25 height 36
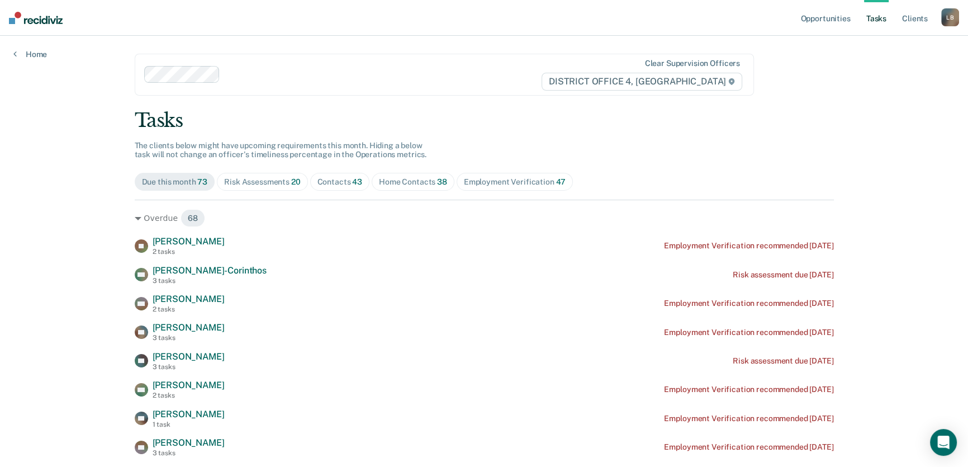
click at [395, 181] on div "Home Contacts 38" at bounding box center [413, 182] width 68 height 10
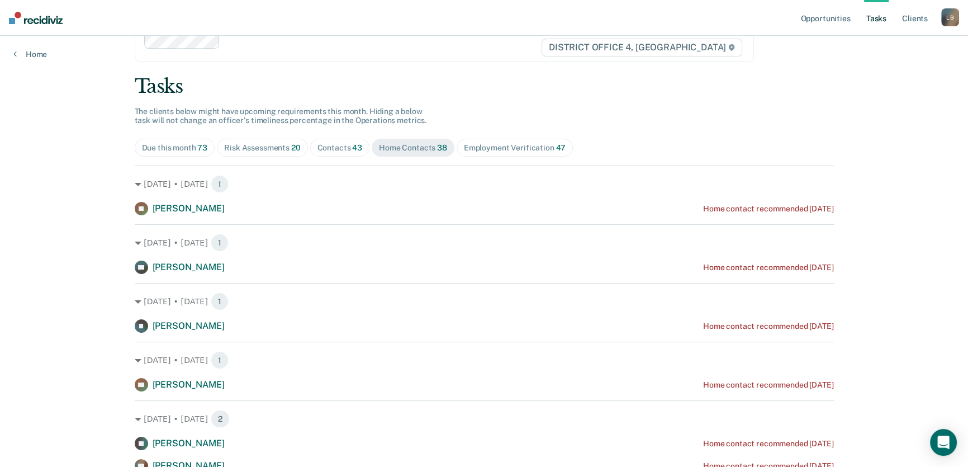
scroll to position [50, 0]
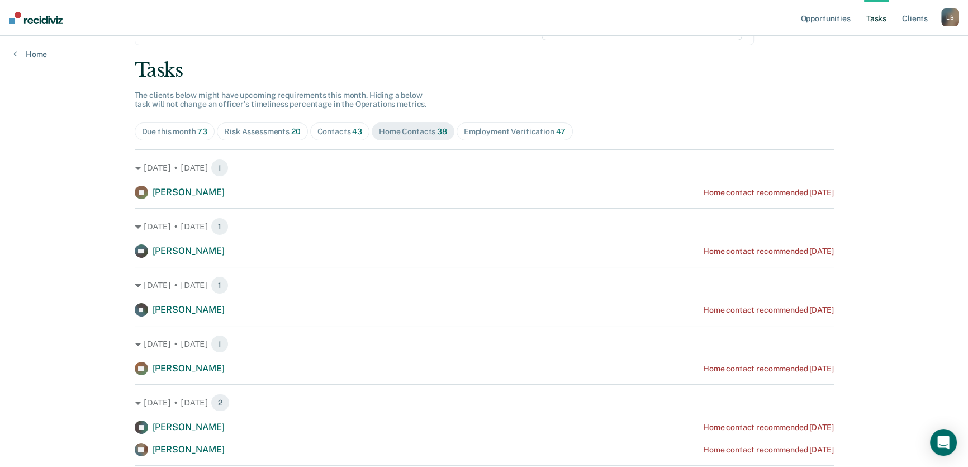
click at [330, 128] on div "Contacts 43" at bounding box center [339, 132] width 45 height 10
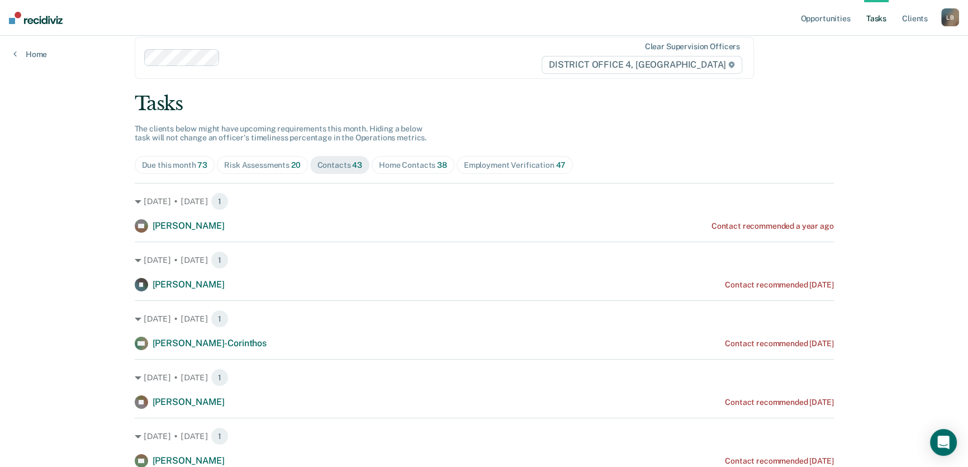
scroll to position [0, 0]
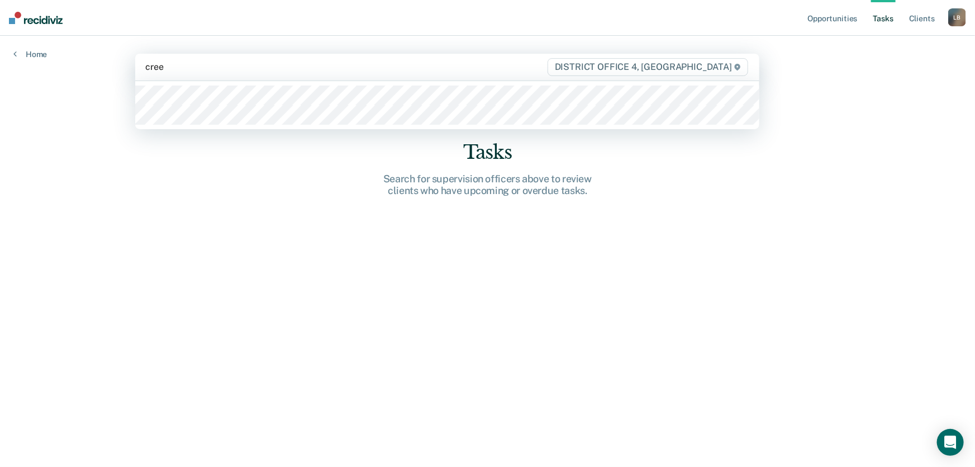
type input "[PERSON_NAME]"
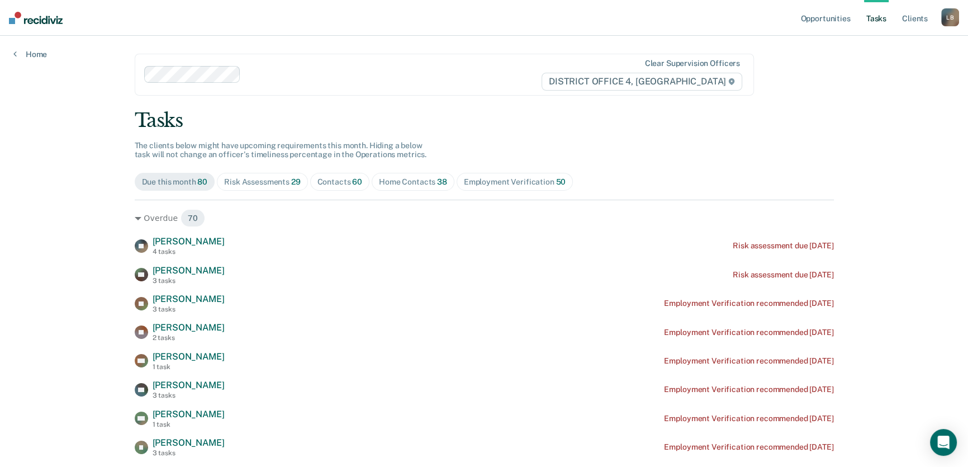
click at [396, 179] on div "Home Contacts 38" at bounding box center [413, 182] width 68 height 10
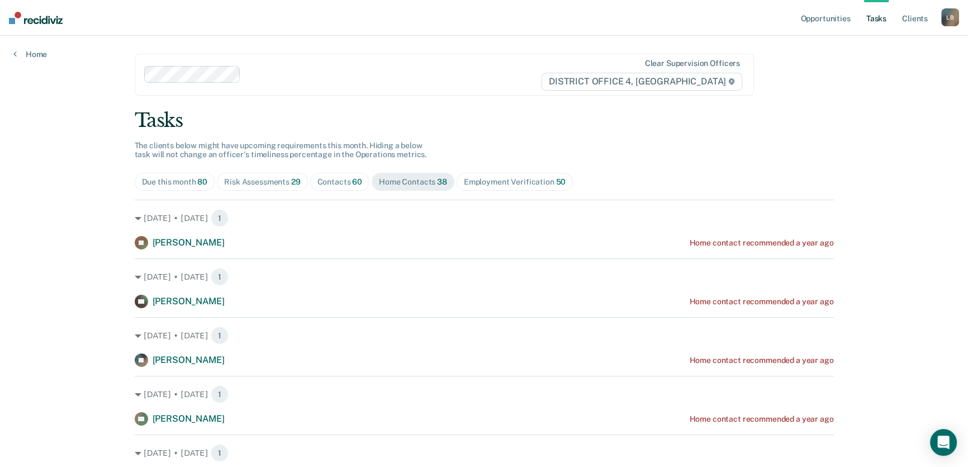
click at [340, 181] on div "Contacts 60" at bounding box center [339, 182] width 45 height 10
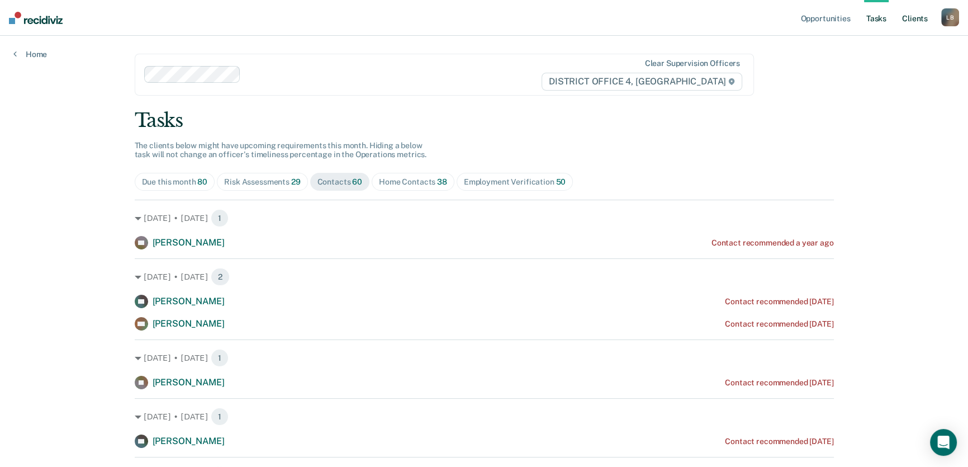
click at [922, 17] on link "Client s" at bounding box center [915, 18] width 30 height 36
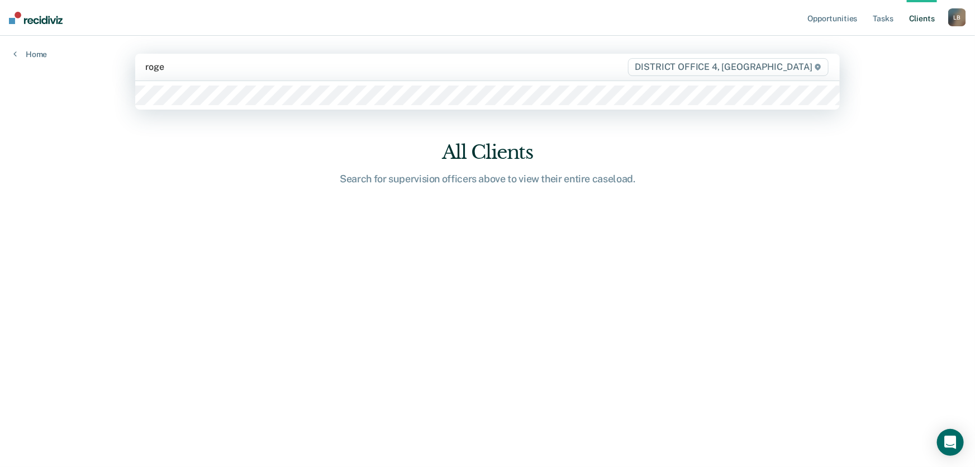
type input "[PERSON_NAME]"
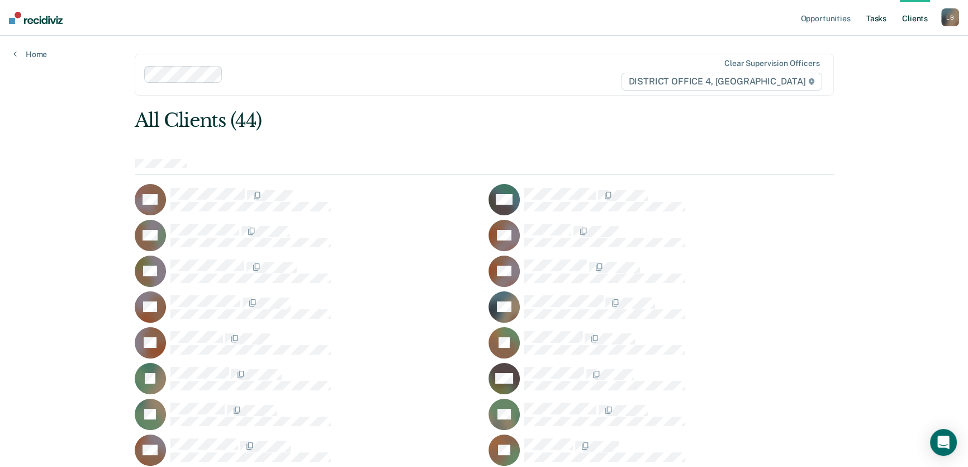
click at [872, 16] on link "Tasks" at bounding box center [876, 18] width 25 height 36
